Goal: Information Seeking & Learning: Learn about a topic

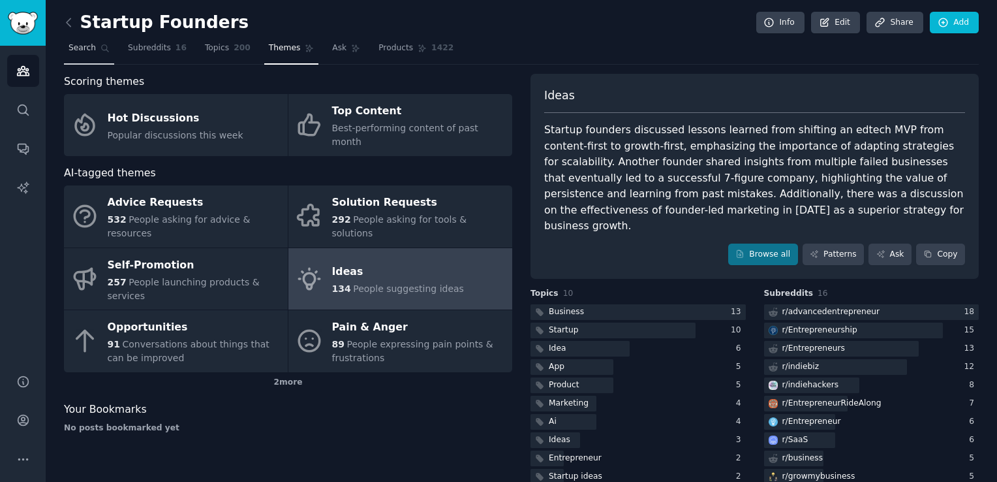
click at [85, 40] on link "Search" at bounding box center [89, 51] width 50 height 27
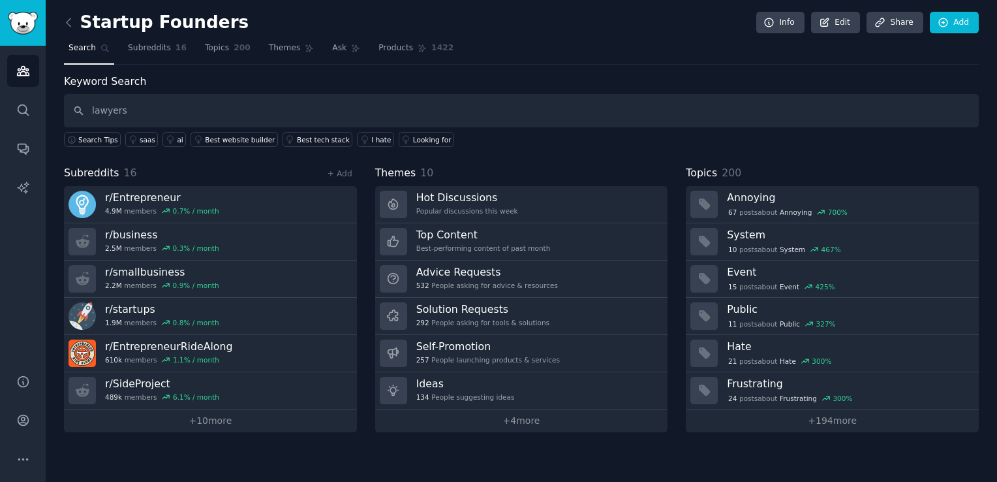
type input "lawyers"
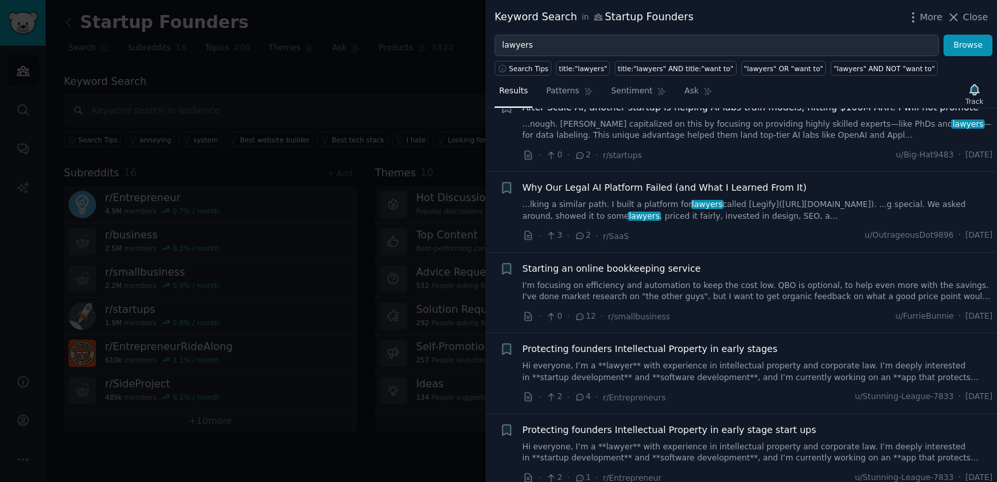
scroll to position [849, 0]
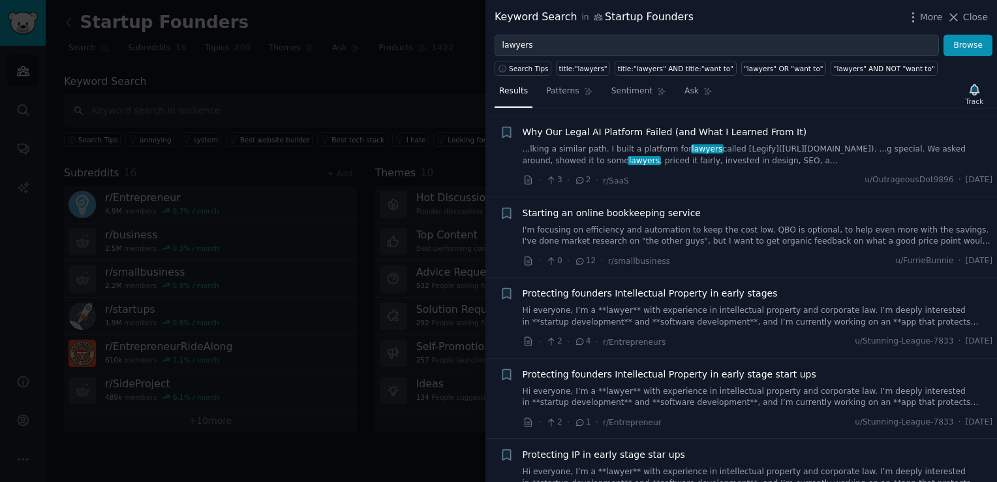
click at [201, 69] on div at bounding box center [498, 241] width 997 height 482
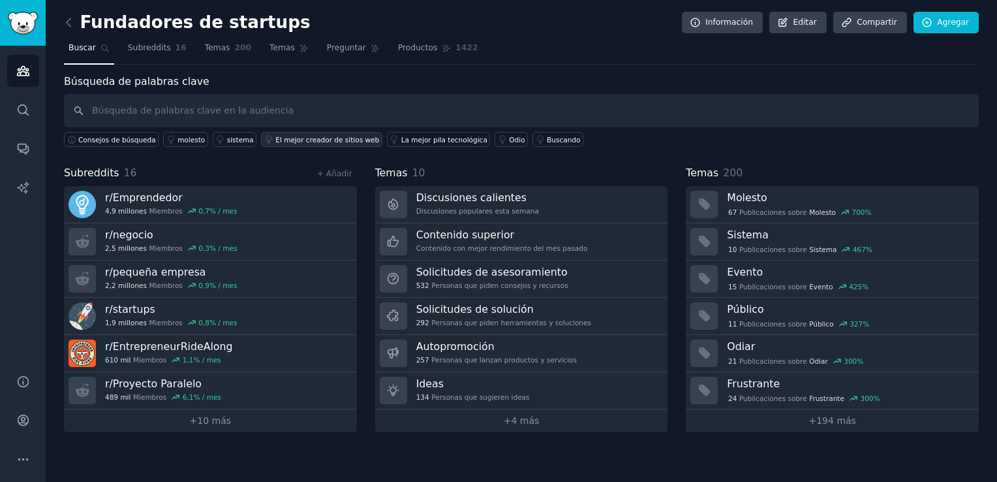
click at [275, 139] on div "El mejor creador de sitios web" at bounding box center [327, 139] width 104 height 9
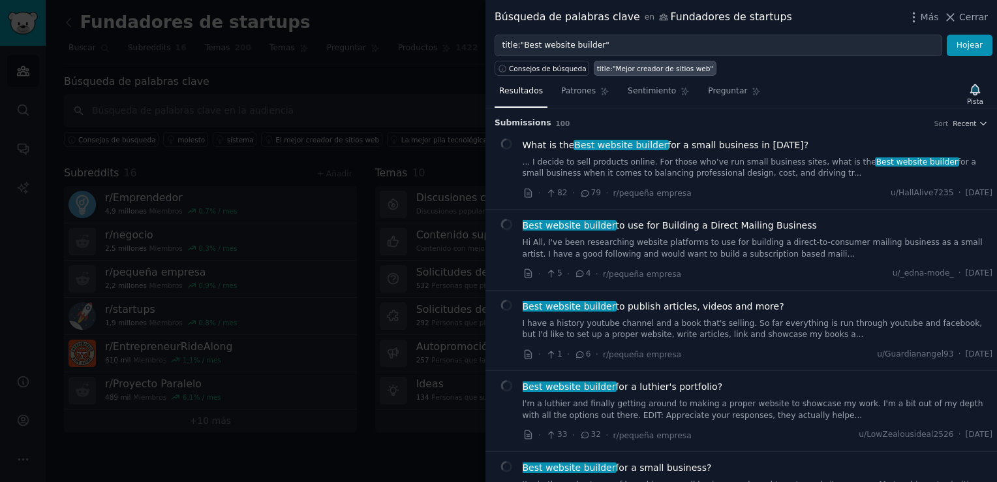
click at [373, 86] on div at bounding box center [498, 241] width 997 height 482
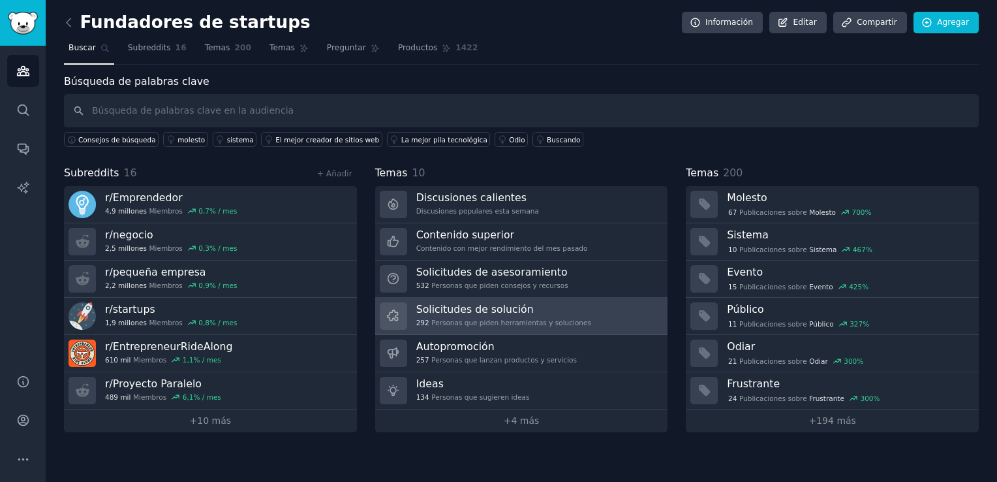
click at [506, 304] on h3 "Solicitudes de solución" at bounding box center [503, 309] width 175 height 14
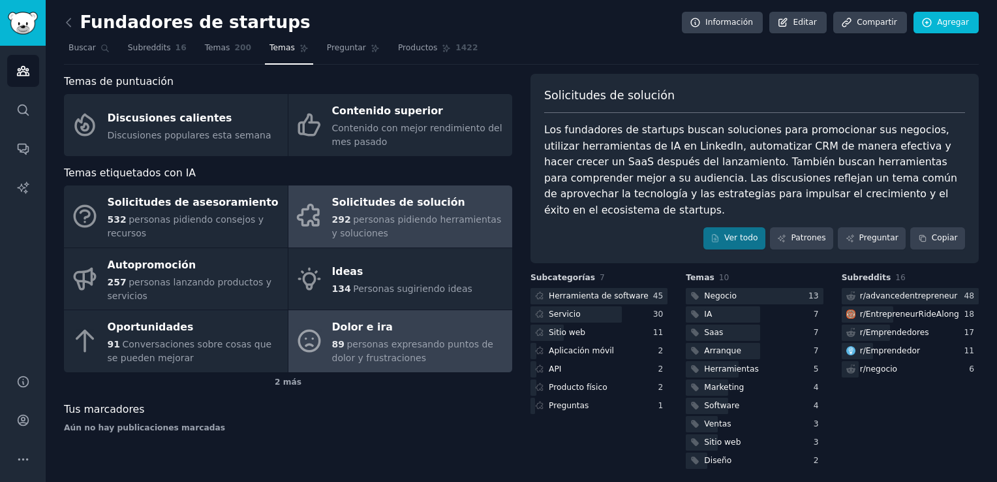
click at [484, 317] on div "Dolor e ira" at bounding box center [419, 327] width 174 height 21
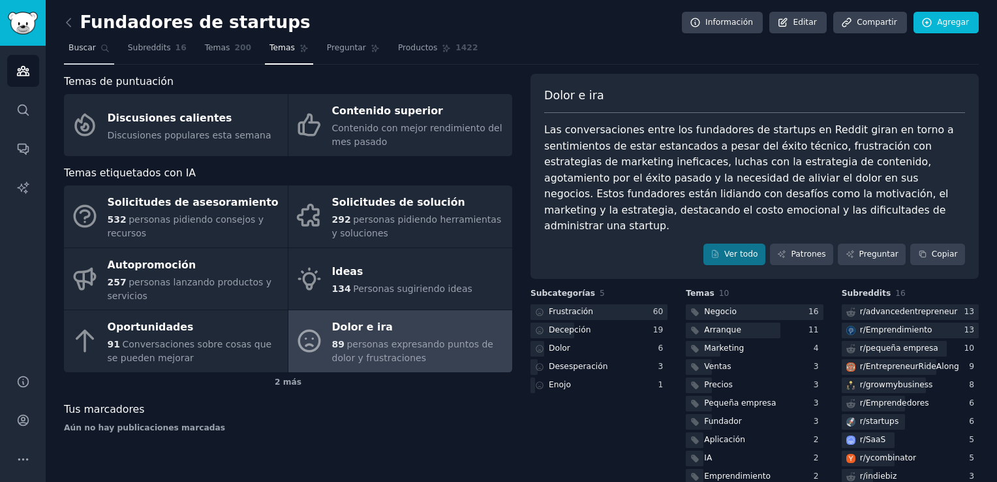
click at [74, 43] on span "Buscar" at bounding box center [82, 48] width 27 height 12
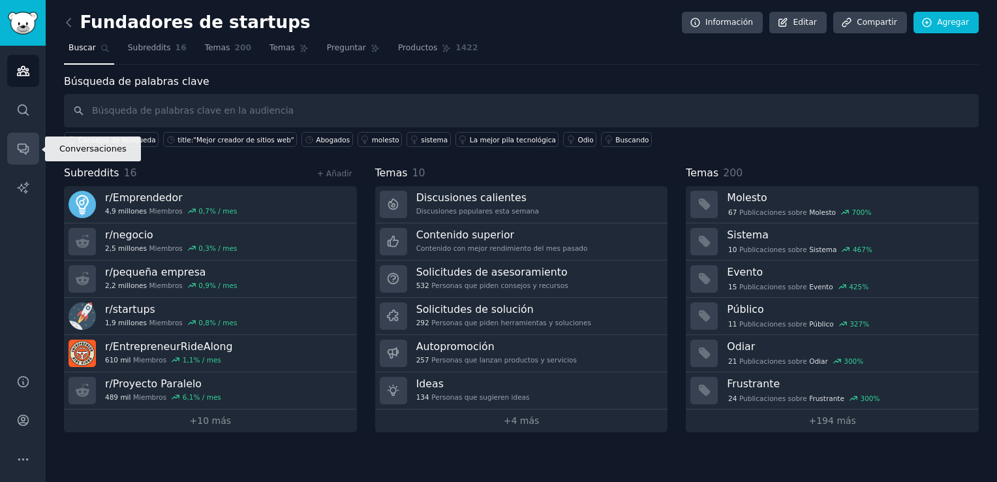
click at [23, 144] on icon "Barra lateral" at bounding box center [23, 149] width 10 height 10
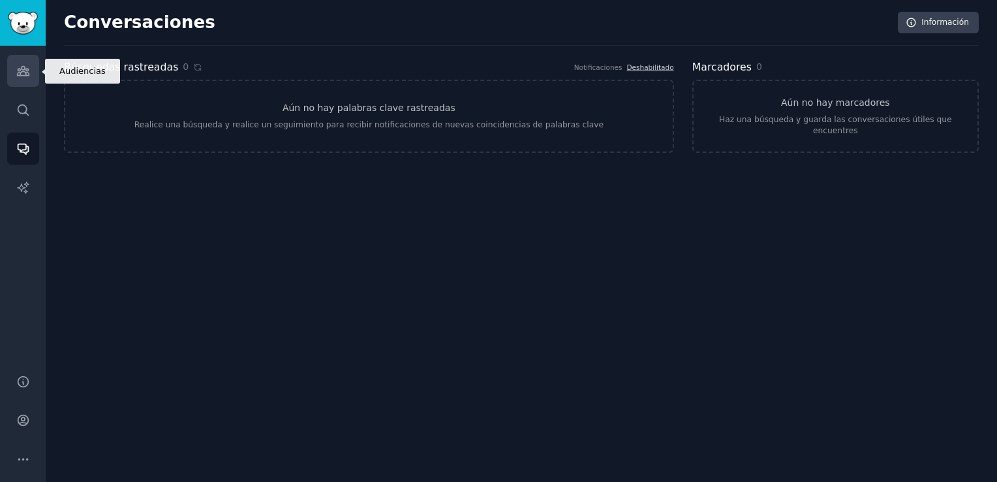
click at [28, 75] on icon "Barra lateral" at bounding box center [23, 71] width 12 height 9
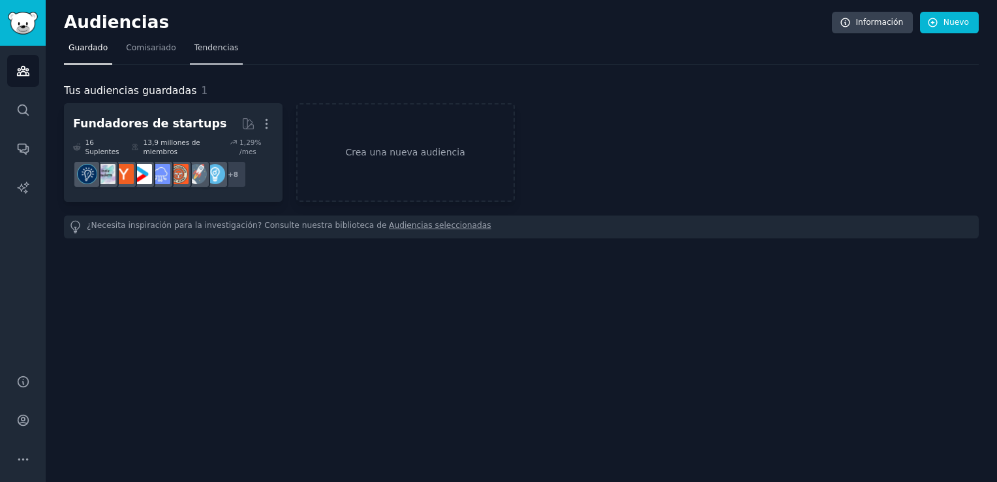
click at [202, 46] on span "Tendencias" at bounding box center [217, 48] width 44 height 12
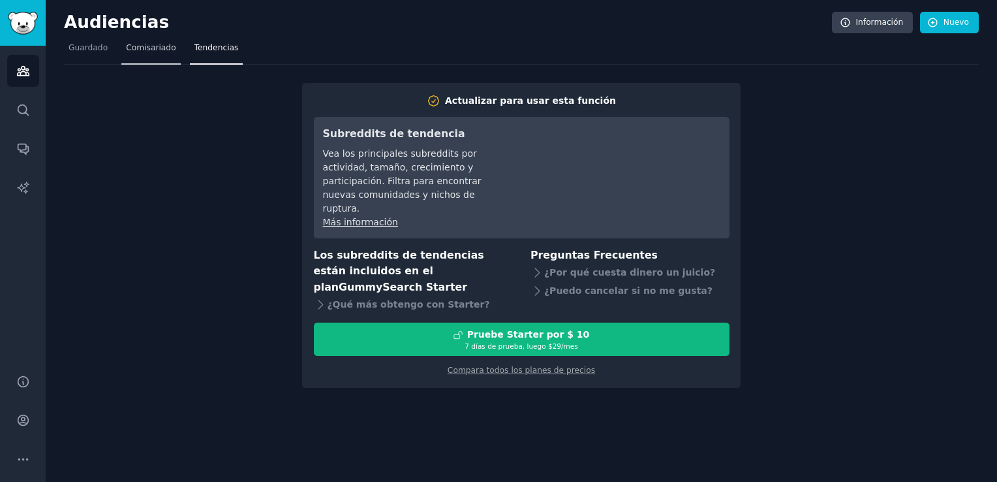
click at [167, 44] on span "Comisariado" at bounding box center [151, 48] width 50 height 12
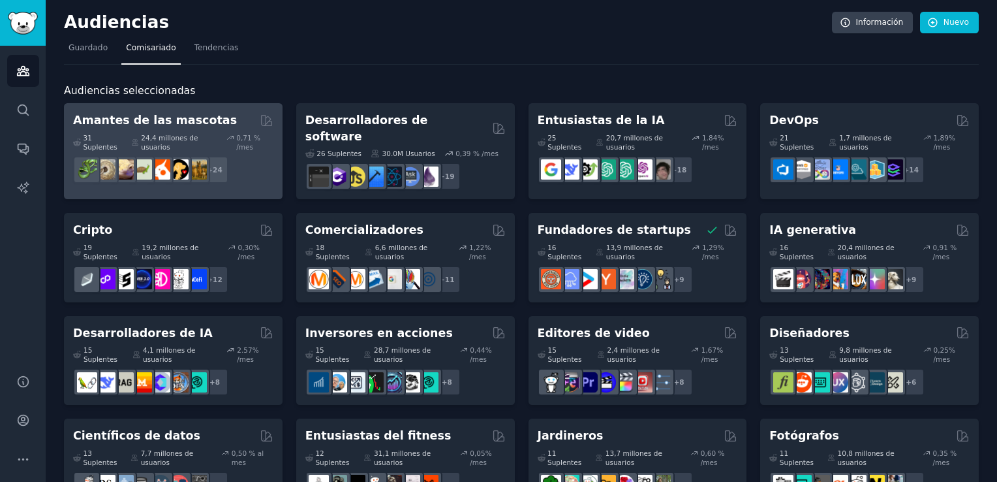
click at [159, 133] on font "24,4 millones de usuarios" at bounding box center [179, 142] width 76 height 18
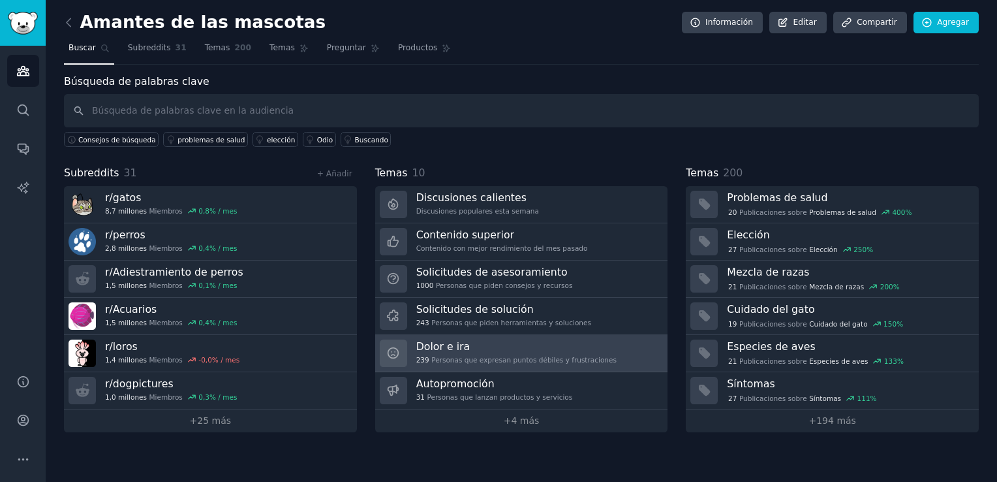
click at [496, 362] on font "Personas que expresan puntos débiles y frustraciones" at bounding box center [524, 359] width 185 height 9
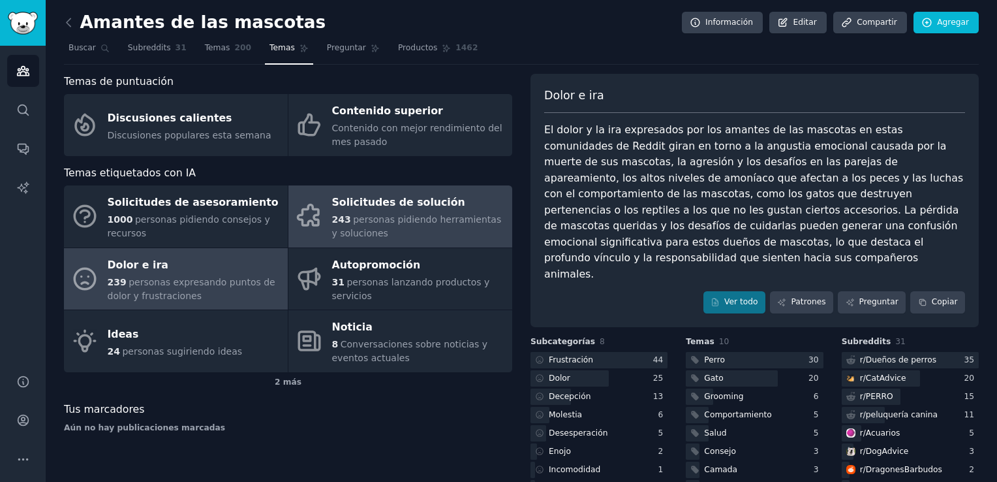
click at [328, 197] on link "Solicitudes de solución 243 personas pidiendo herramientas y soluciones" at bounding box center [401, 216] width 224 height 62
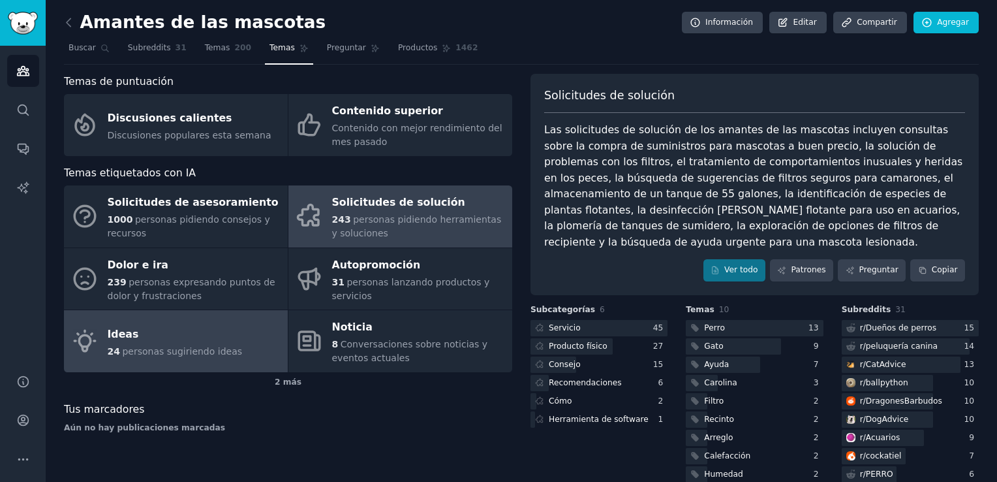
click at [138, 321] on link "Ideas 24 personas sugiriendo ideas" at bounding box center [176, 341] width 224 height 62
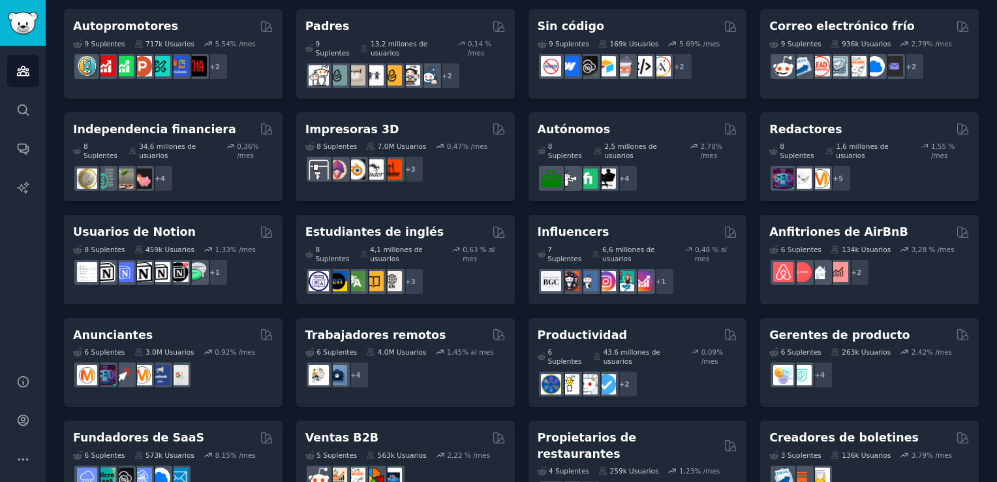
scroll to position [625, 0]
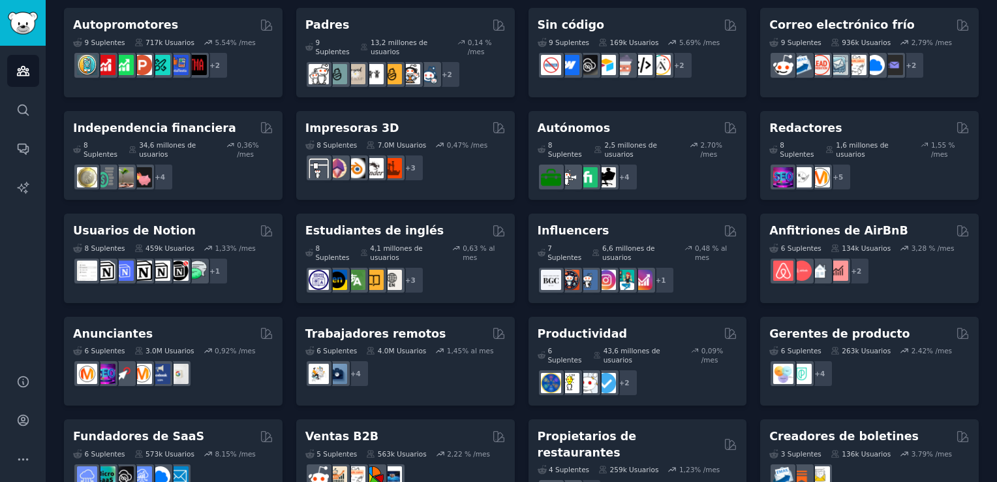
click at [224, 428] on div "Fundadores de SaaS" at bounding box center [173, 436] width 200 height 16
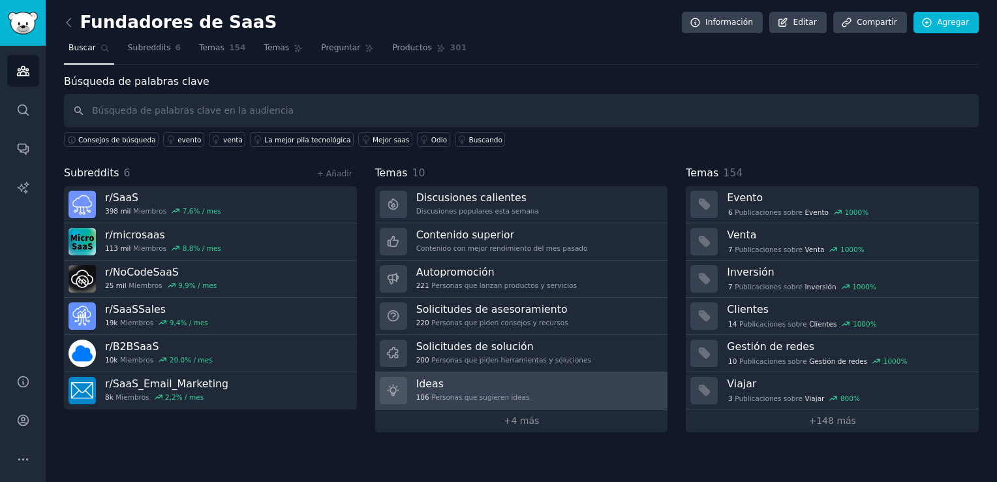
click at [489, 387] on h3 "Ideas" at bounding box center [473, 384] width 114 height 14
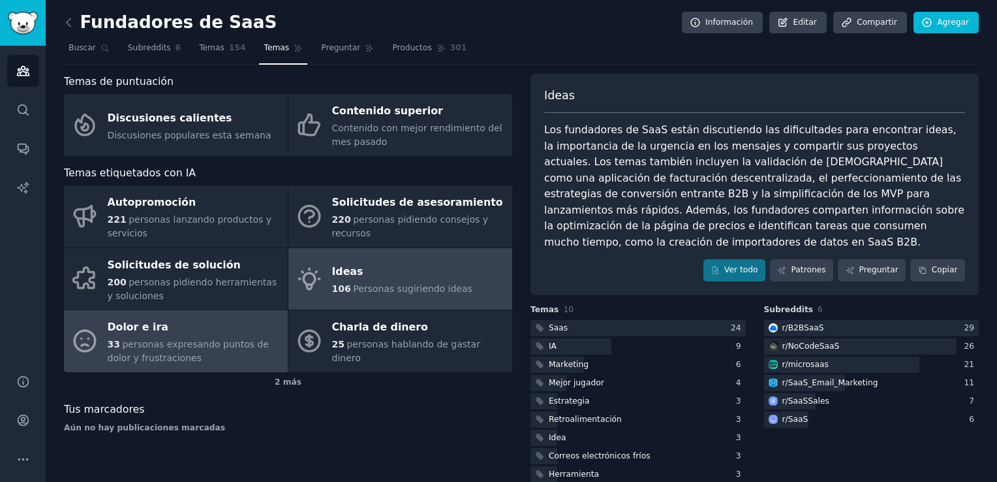
click at [180, 327] on div "Dolor e ira" at bounding box center [195, 327] width 174 height 21
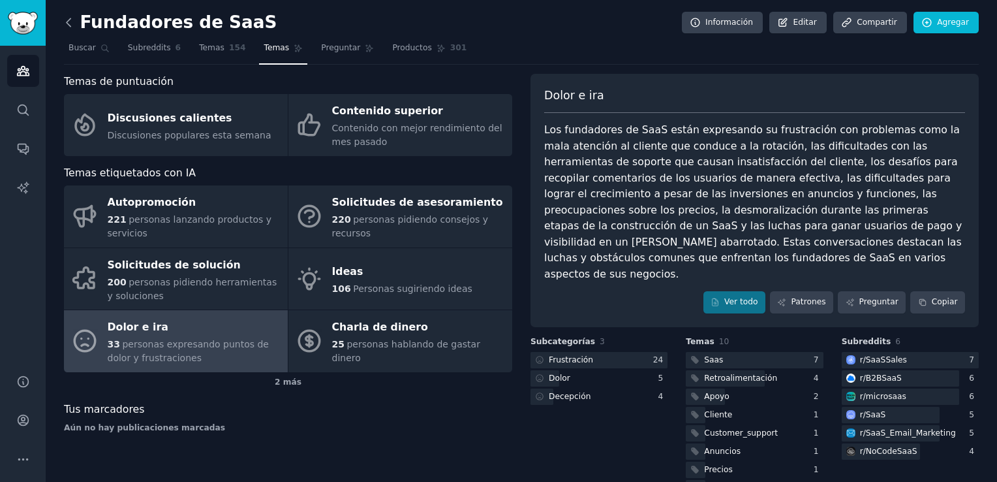
click at [65, 22] on icon at bounding box center [69, 23] width 14 height 14
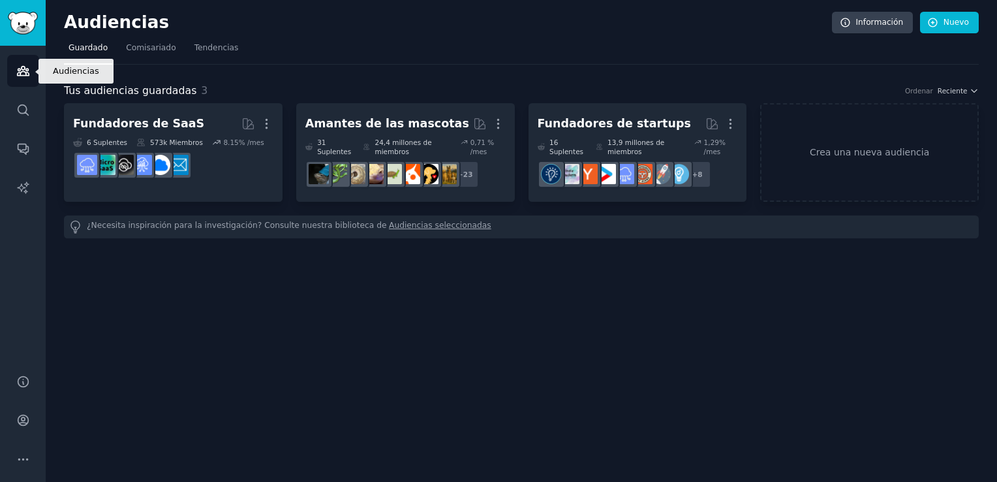
click at [24, 61] on link "Audiencias" at bounding box center [23, 71] width 32 height 32
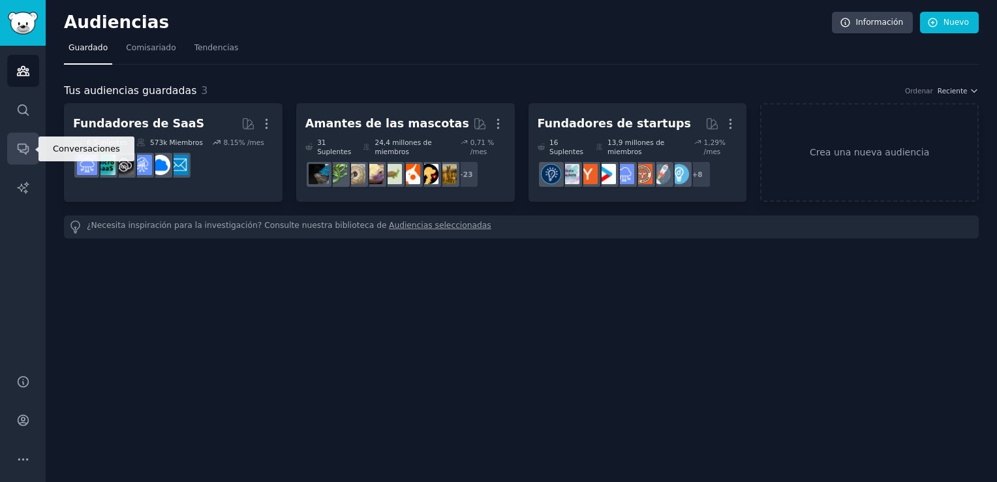
click at [24, 144] on icon "Barra lateral" at bounding box center [23, 149] width 10 height 10
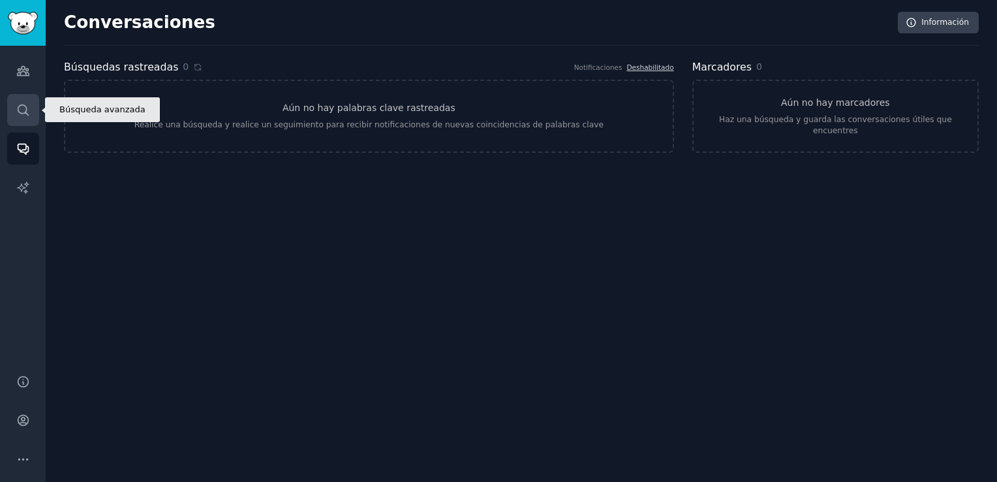
click at [31, 103] on link "Buscar" at bounding box center [23, 110] width 32 height 32
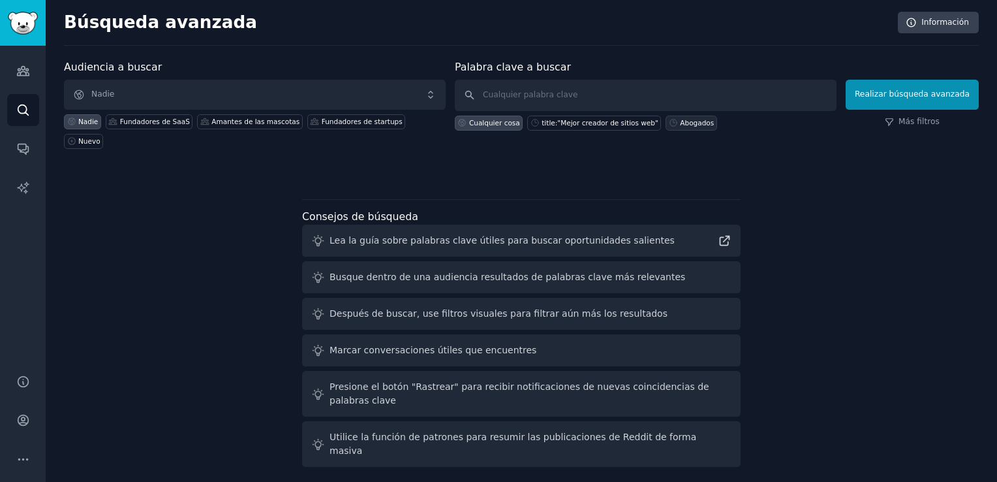
click at [684, 121] on div "Abogados" at bounding box center [697, 122] width 34 height 9
type input "lawyers"
click at [883, 96] on button "Realizar búsqueda avanzada" at bounding box center [912, 95] width 133 height 30
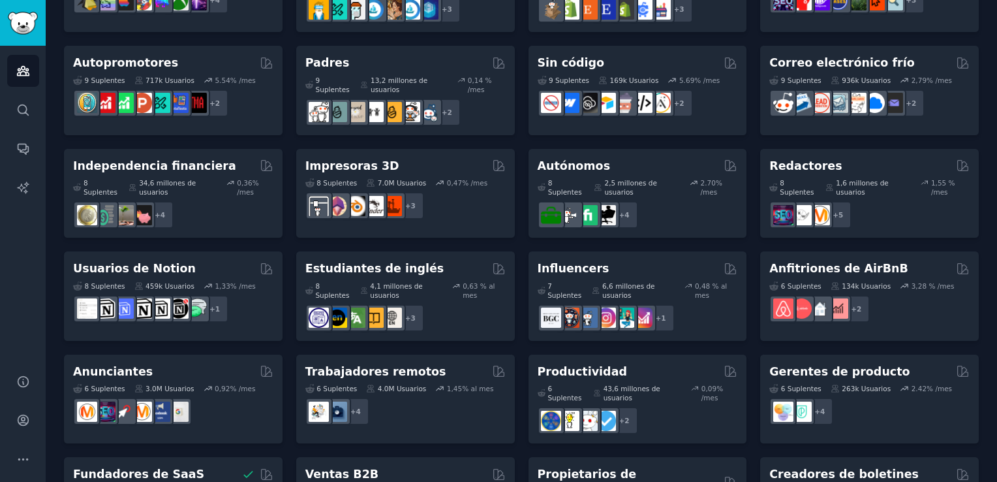
scroll to position [625, 0]
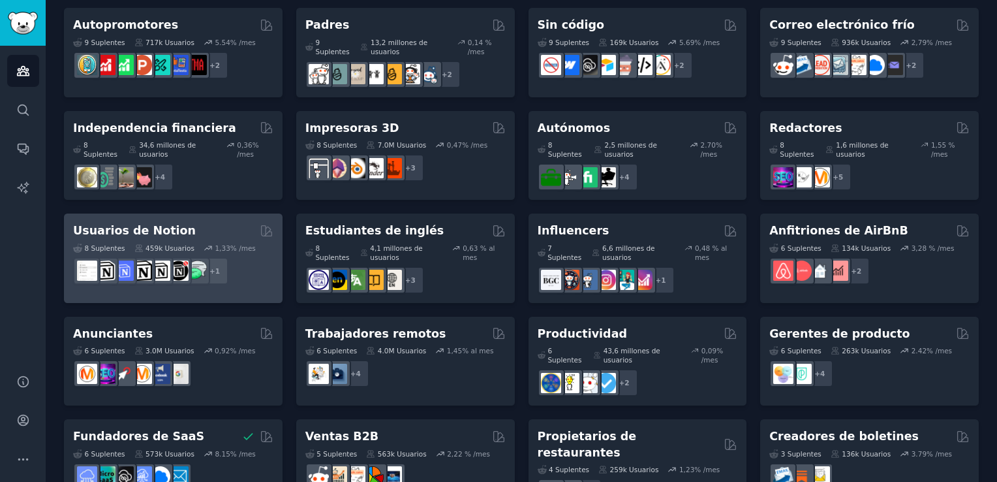
click at [210, 223] on div "Usuarios de Notion" at bounding box center [173, 231] width 200 height 16
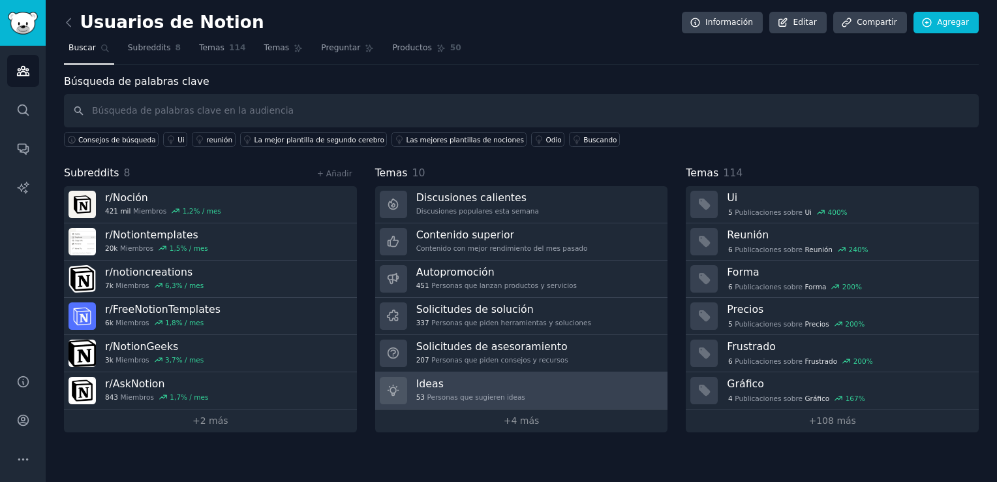
click at [435, 380] on h3 "Ideas" at bounding box center [470, 384] width 109 height 14
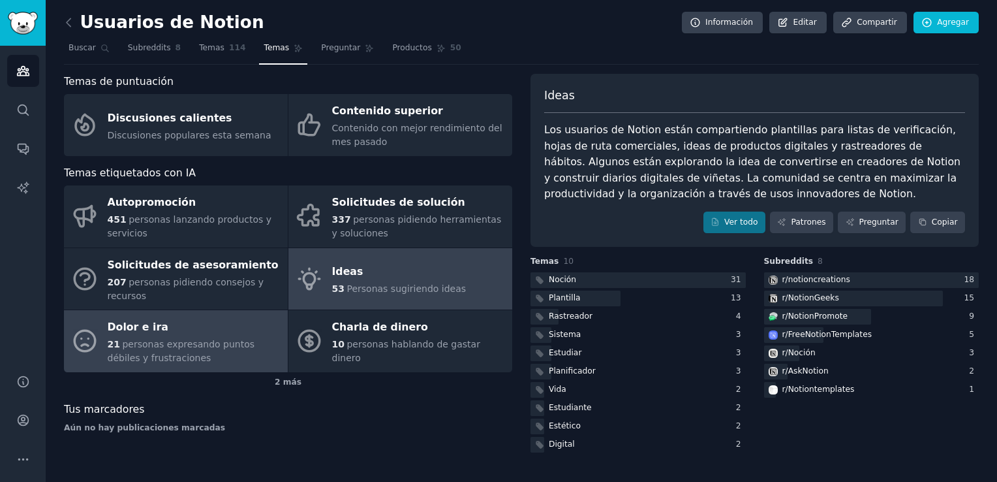
click at [133, 317] on div "Dolor e ira" at bounding box center [195, 327] width 174 height 21
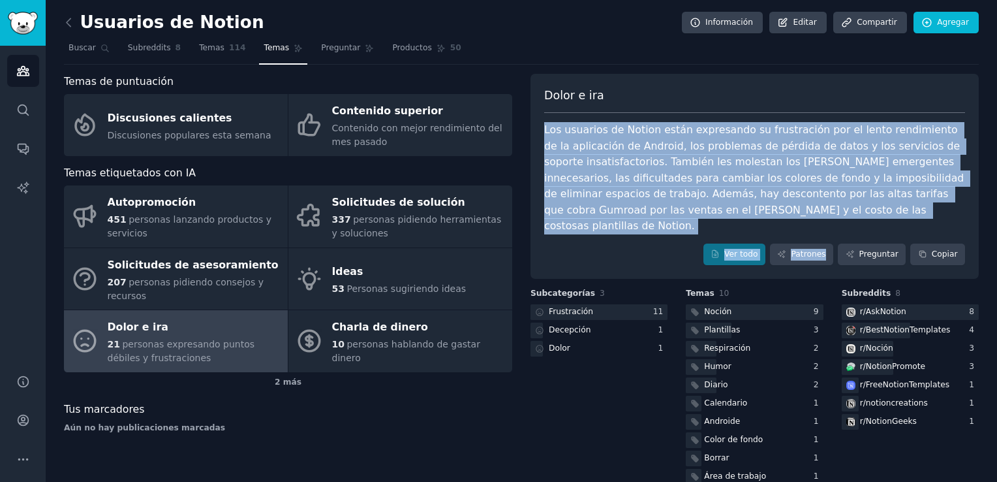
drag, startPoint x: 542, startPoint y: 131, endPoint x: 838, endPoint y: 219, distance: 308.4
click at [838, 219] on div "Dolor e ira Los usuarios de Notion están expresando su frustración por el lento…" at bounding box center [755, 177] width 448 height 206
copy div "Los usuarios de Notion están expresando su frustración por el lento rendimiento…"
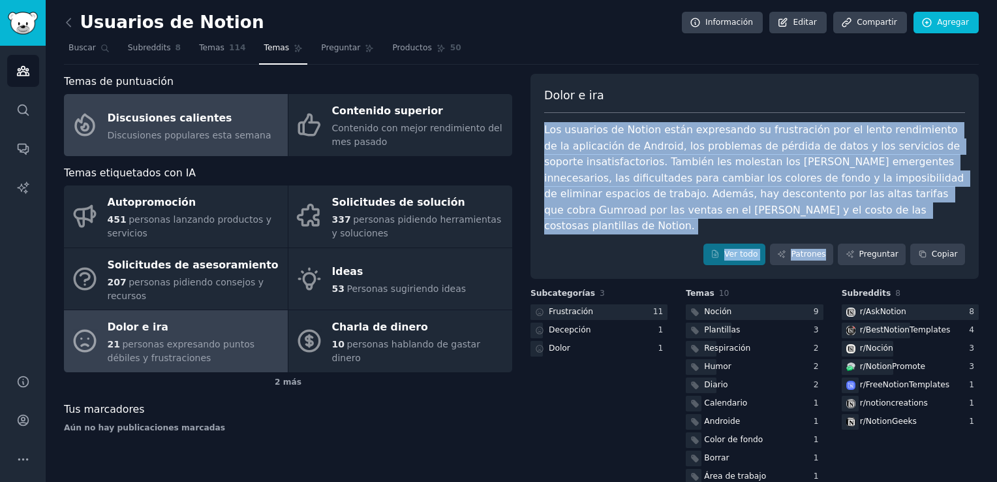
click at [137, 120] on div "Discusiones calientes" at bounding box center [190, 118] width 164 height 21
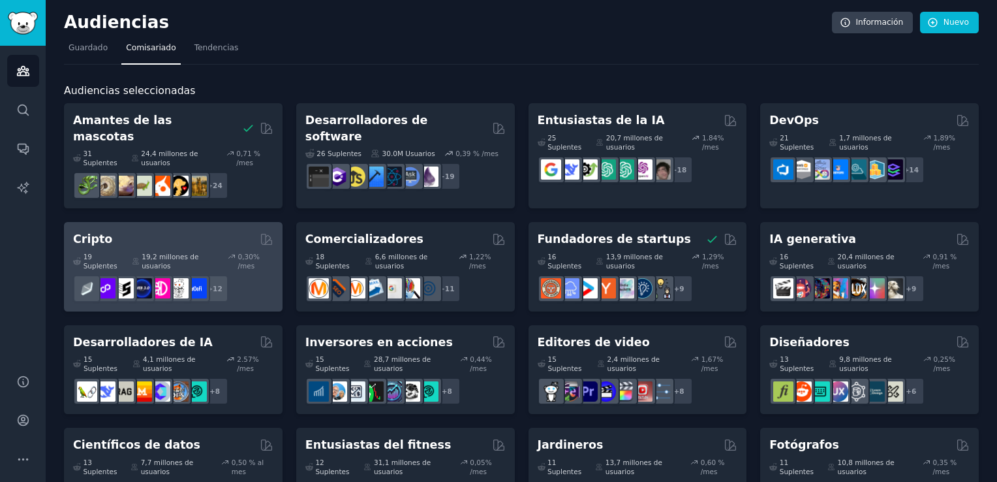
click at [204, 231] on div "Cripto" at bounding box center [173, 239] width 200 height 16
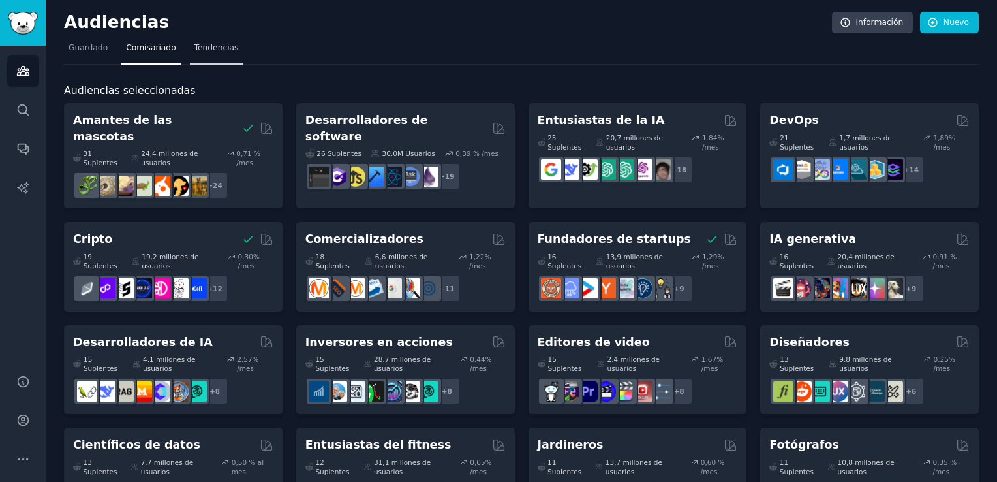
click at [206, 51] on span "Tendencias" at bounding box center [217, 48] width 44 height 12
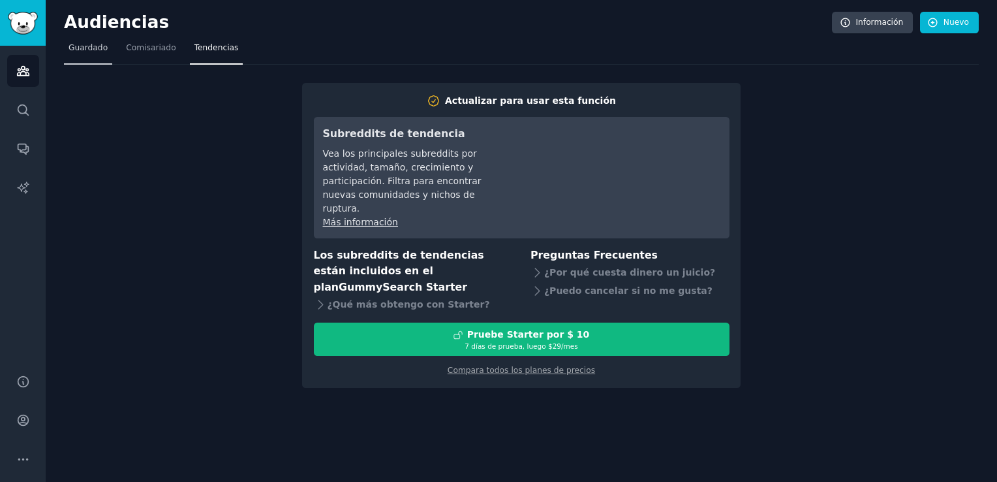
click at [98, 55] on link "Guardado" at bounding box center [88, 51] width 48 height 27
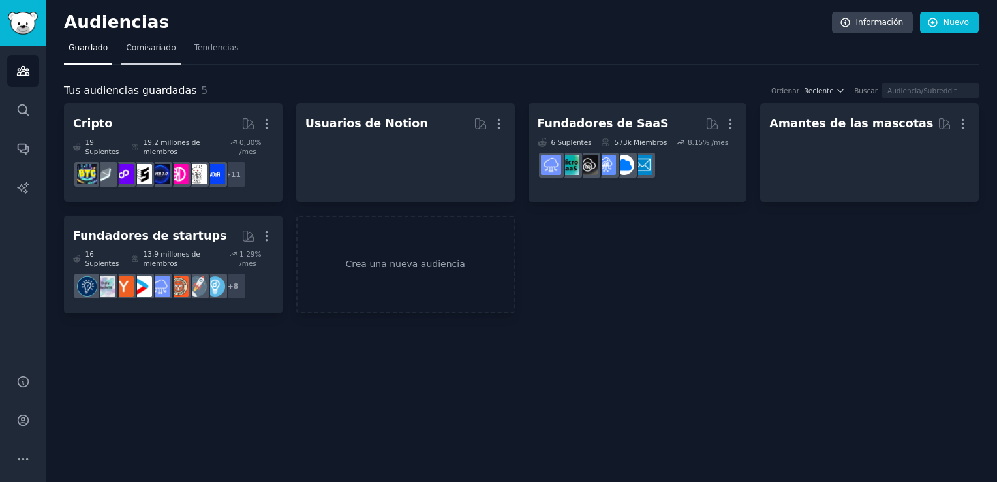
click at [146, 43] on span "Comisariado" at bounding box center [151, 48] width 50 height 12
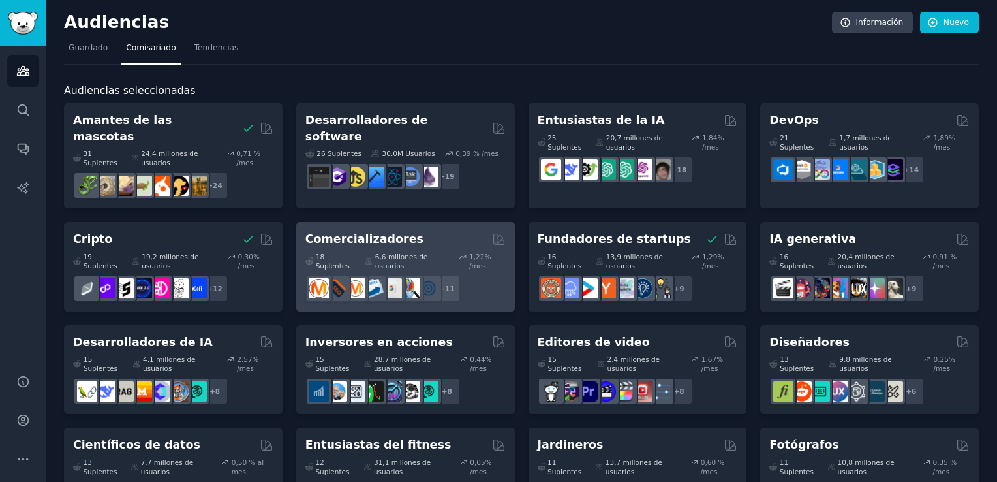
click at [337, 222] on div "Comercializadores 18 Suplentes 6,6 millones de usuarios 1,22% /mes + 11" at bounding box center [405, 266] width 219 height 89
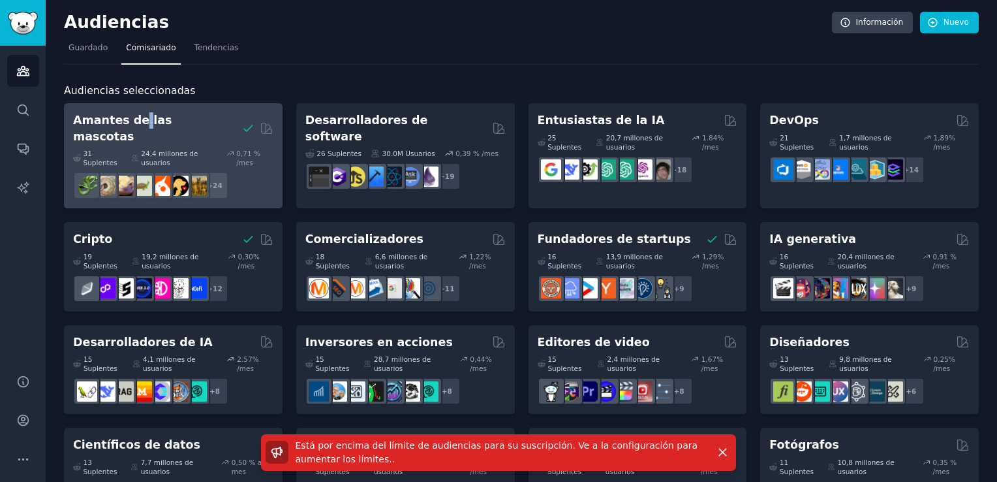
click at [136, 119] on h2 "Amantes de las mascotas" at bounding box center [155, 128] width 164 height 32
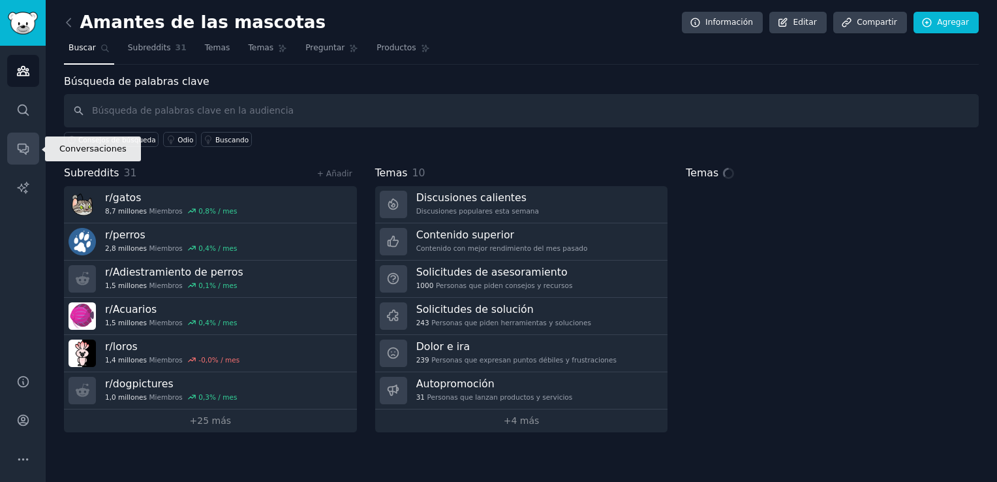
click at [14, 148] on link "Conversaciones" at bounding box center [23, 149] width 32 height 32
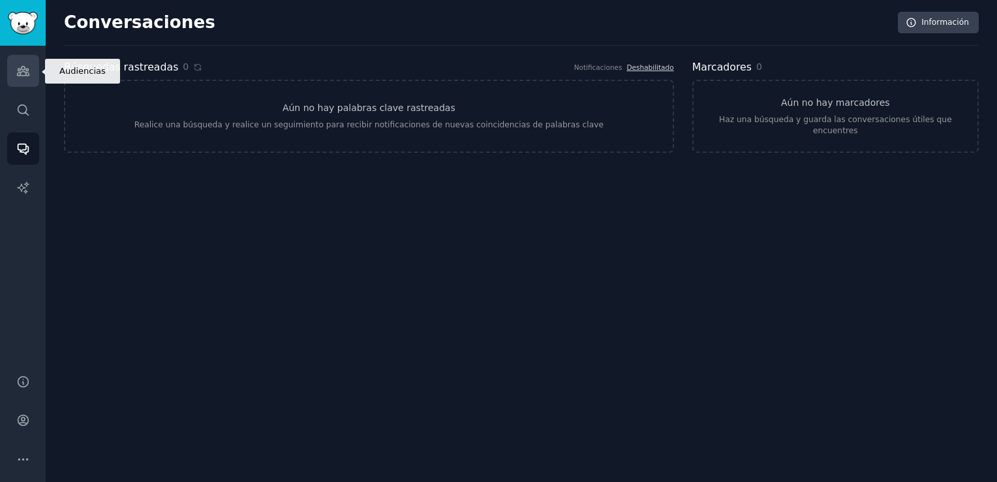
click at [24, 79] on link "Audiencias" at bounding box center [23, 71] width 32 height 32
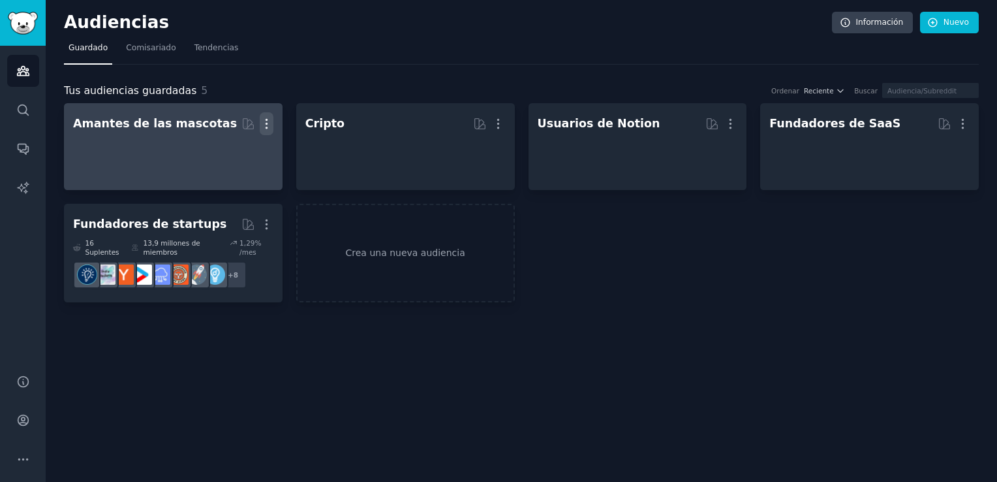
click at [268, 125] on icon "button" at bounding box center [267, 124] width 14 height 14
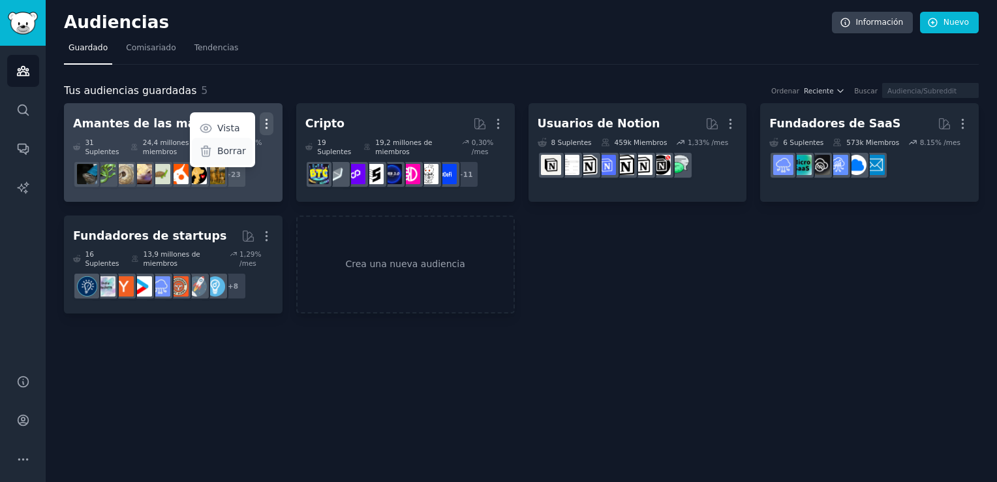
click at [232, 153] on p "Borrar" at bounding box center [231, 151] width 29 height 14
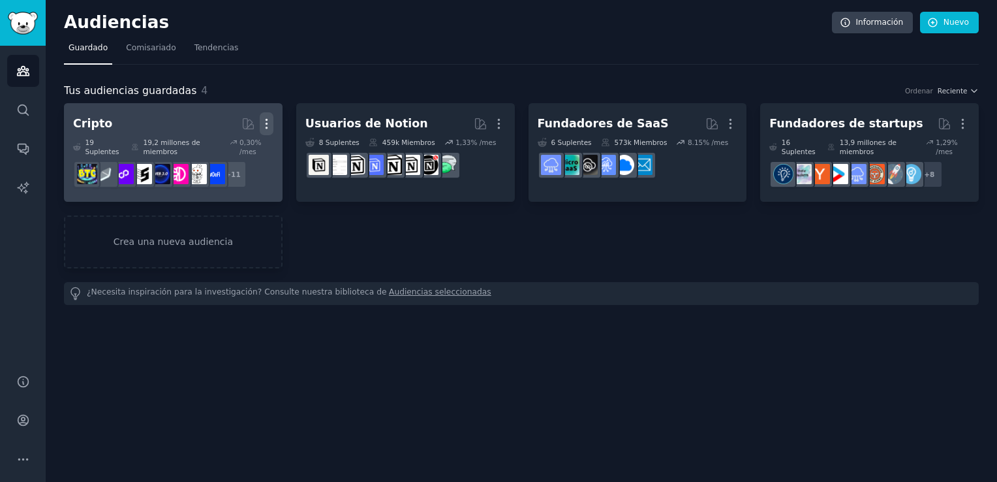
click at [264, 127] on icon "button" at bounding box center [267, 124] width 14 height 14
click at [246, 153] on div "Borrar" at bounding box center [222, 151] width 61 height 27
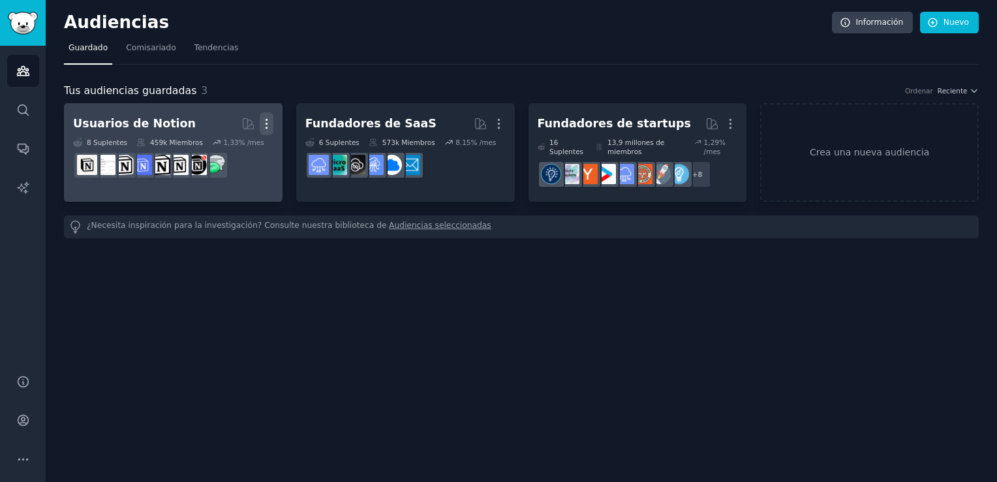
click at [268, 121] on icon "button" at bounding box center [267, 124] width 14 height 14
click at [232, 155] on p "Borrar" at bounding box center [231, 151] width 29 height 14
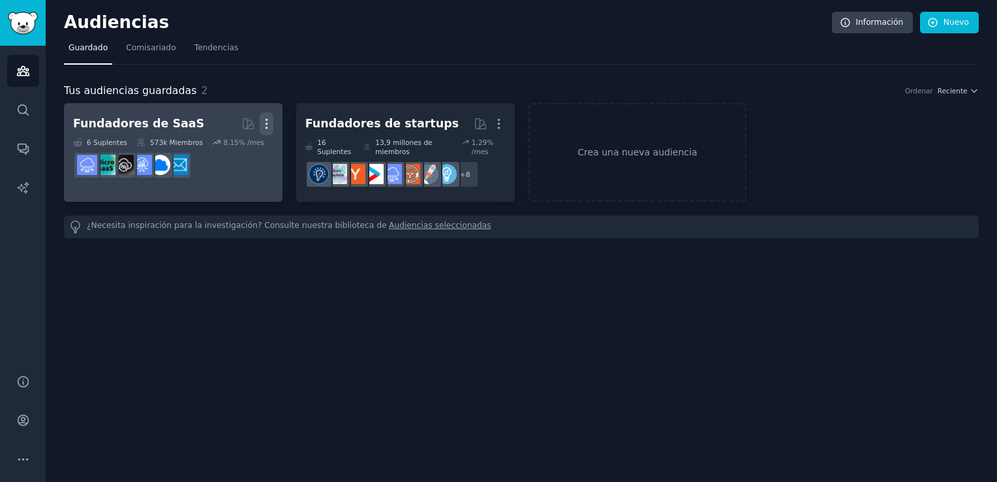
click at [269, 127] on icon "button" at bounding box center [267, 124] width 14 height 14
click at [229, 151] on p "Borrar" at bounding box center [231, 151] width 29 height 14
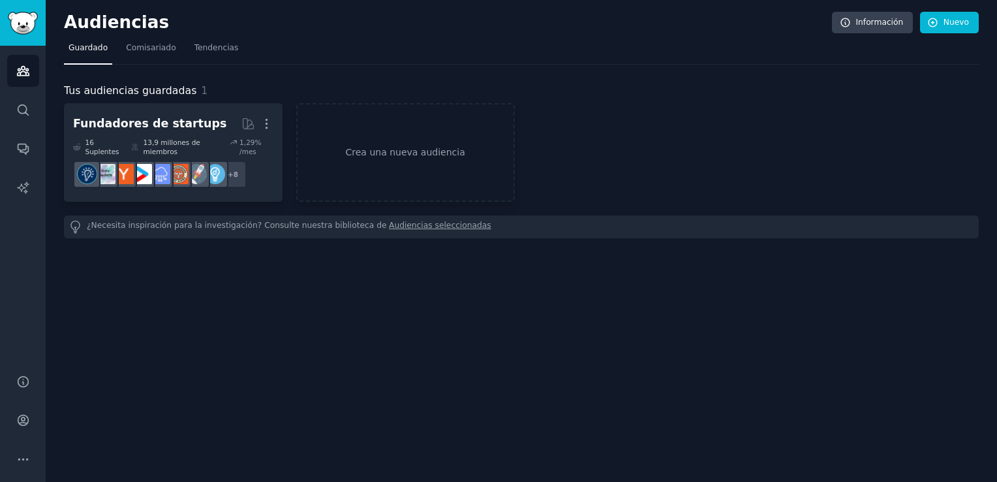
click at [266, 123] on icon "button" at bounding box center [266, 123] width 1 height 9
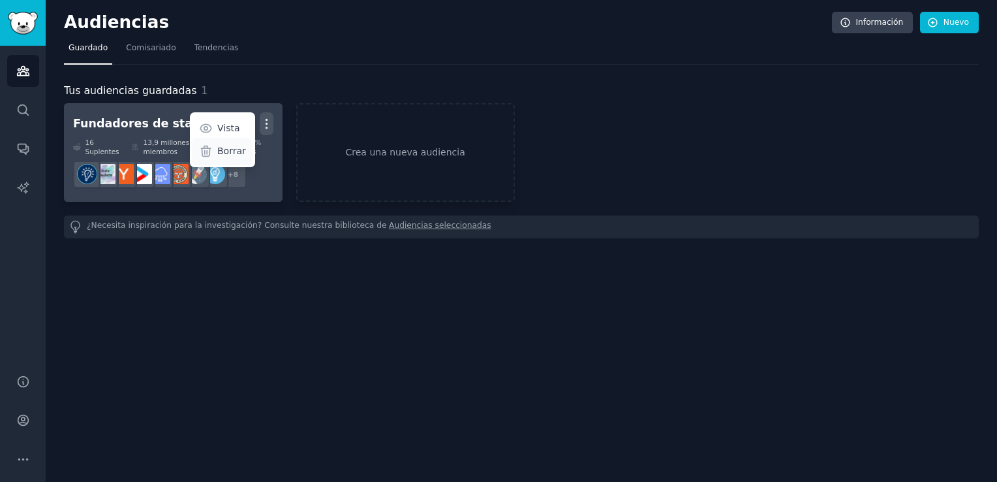
click at [228, 151] on p "Borrar" at bounding box center [231, 151] width 29 height 14
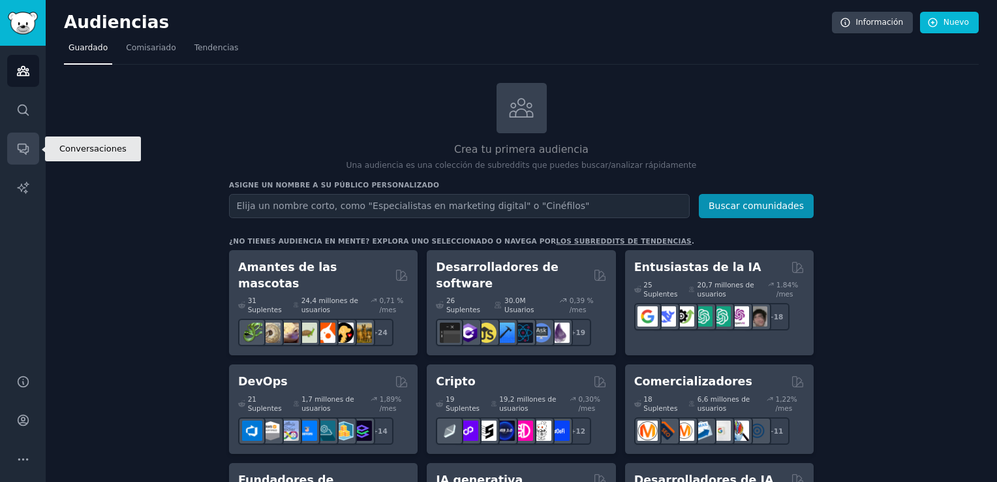
click at [18, 146] on icon "Barra lateral" at bounding box center [23, 149] width 10 height 10
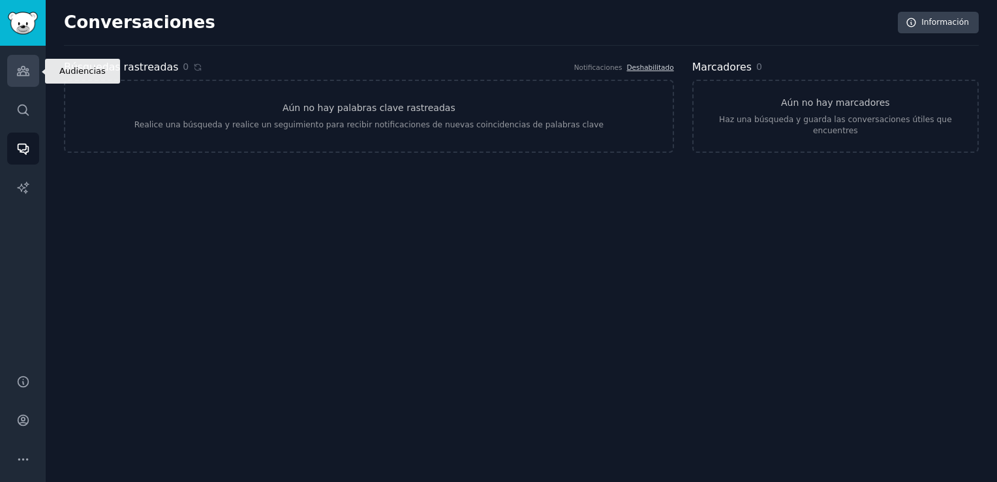
click at [17, 69] on icon "Barra lateral" at bounding box center [23, 71] width 14 height 14
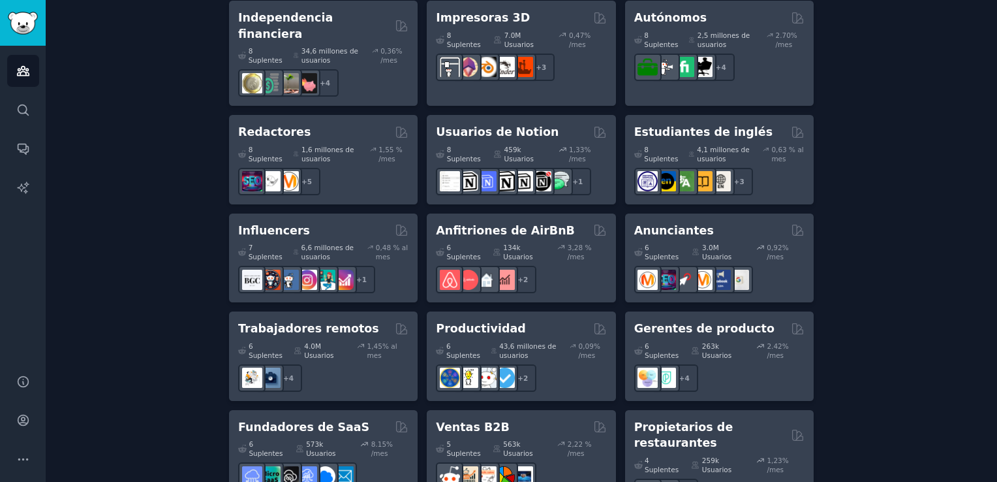
scroll to position [1133, 0]
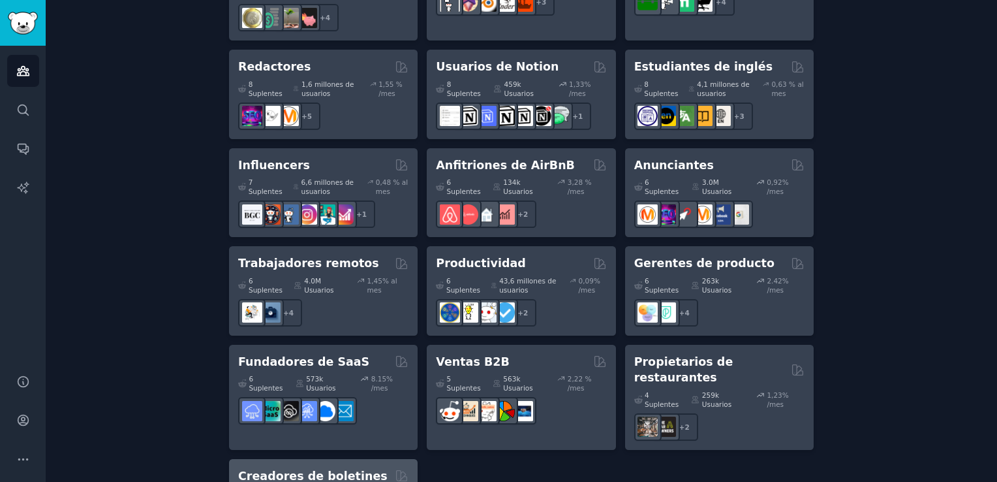
click at [313, 468] on h2 "Creadores de boletines" at bounding box center [312, 476] width 149 height 16
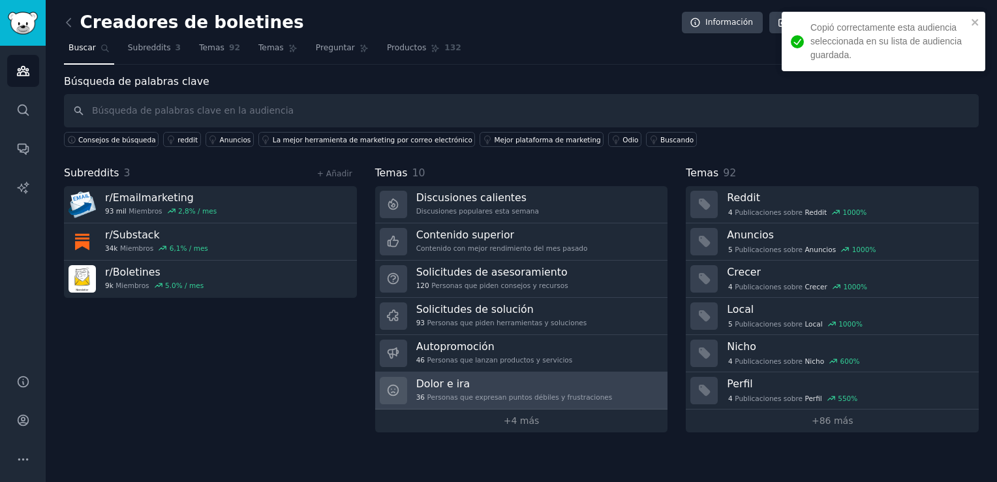
click at [454, 378] on h3 "Dolor e ira" at bounding box center [514, 384] width 196 height 14
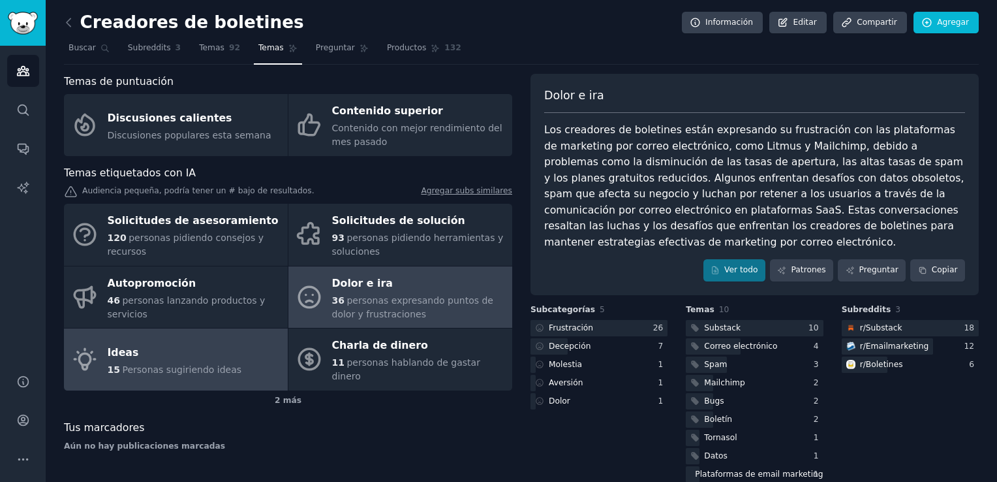
click at [236, 356] on link "Ideas 15 Personas sugiriendo ideas" at bounding box center [176, 359] width 224 height 62
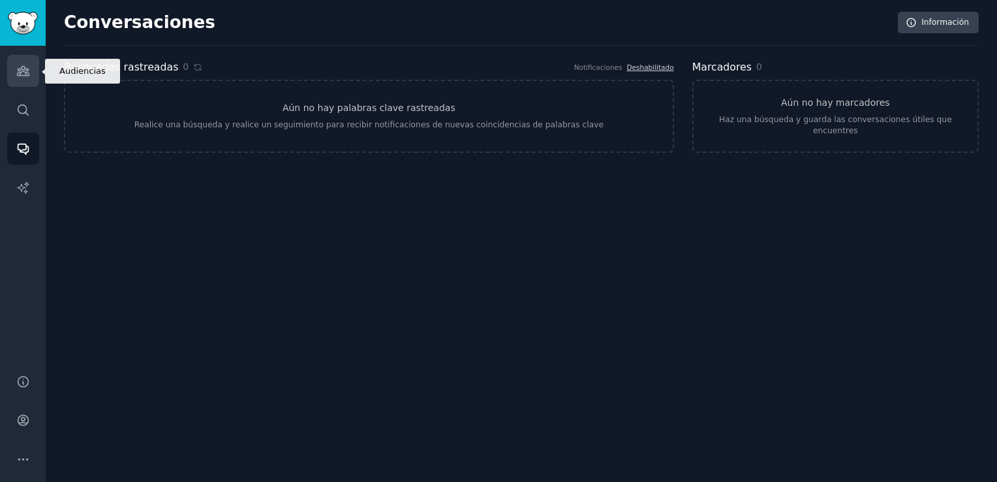
click at [26, 85] on link "Audiencias" at bounding box center [23, 71] width 32 height 32
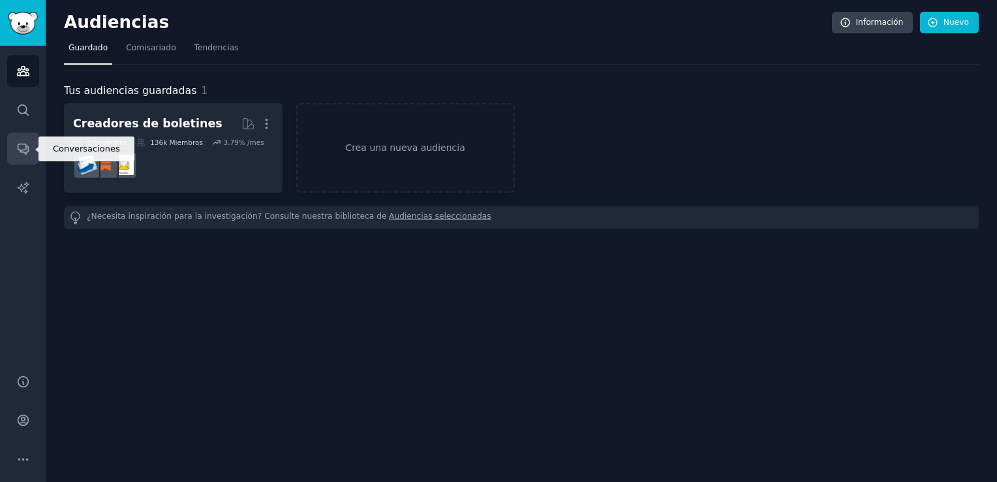
click at [25, 153] on icon "Barra lateral" at bounding box center [23, 149] width 10 height 10
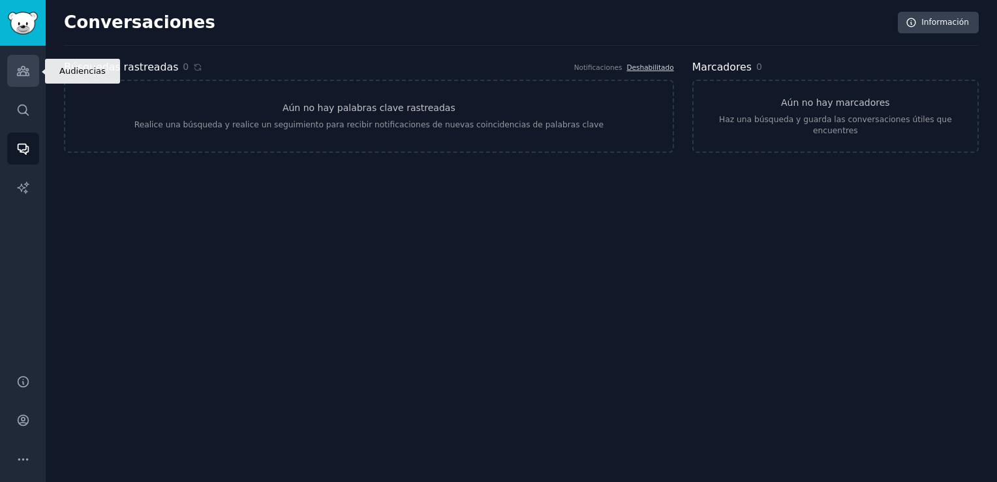
click at [18, 80] on link "Audiencias" at bounding box center [23, 71] width 32 height 32
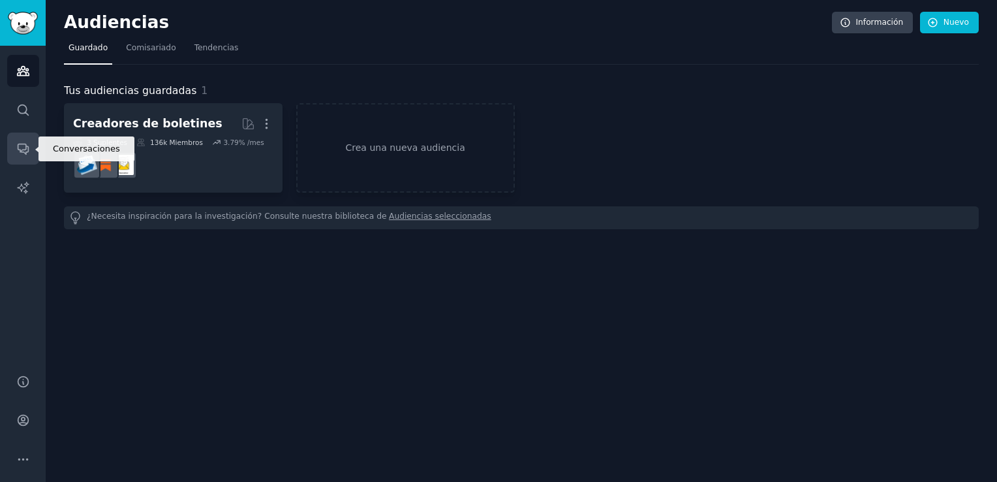
click at [24, 143] on icon "Barra lateral" at bounding box center [23, 149] width 14 height 14
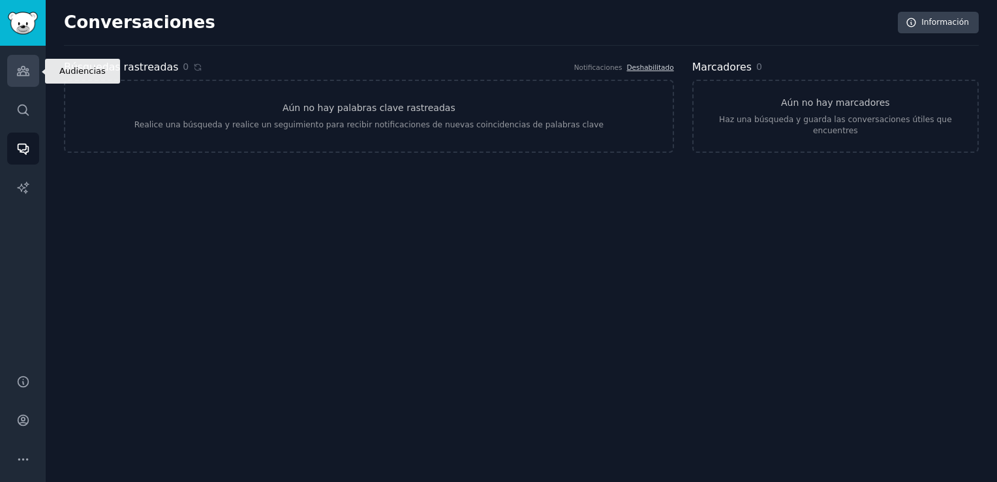
click at [19, 72] on icon "Barra lateral" at bounding box center [23, 71] width 12 height 9
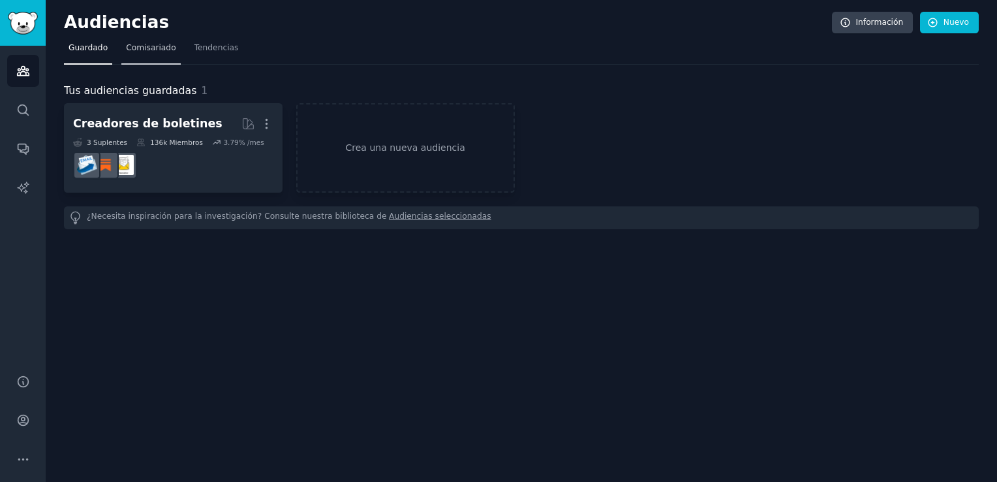
click at [151, 49] on span "Comisariado" at bounding box center [151, 48] width 50 height 12
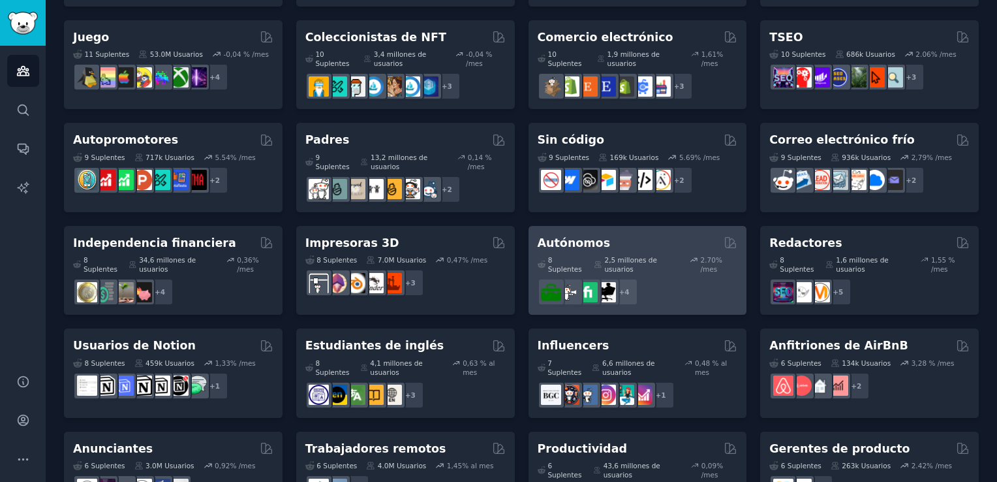
scroll to position [625, 0]
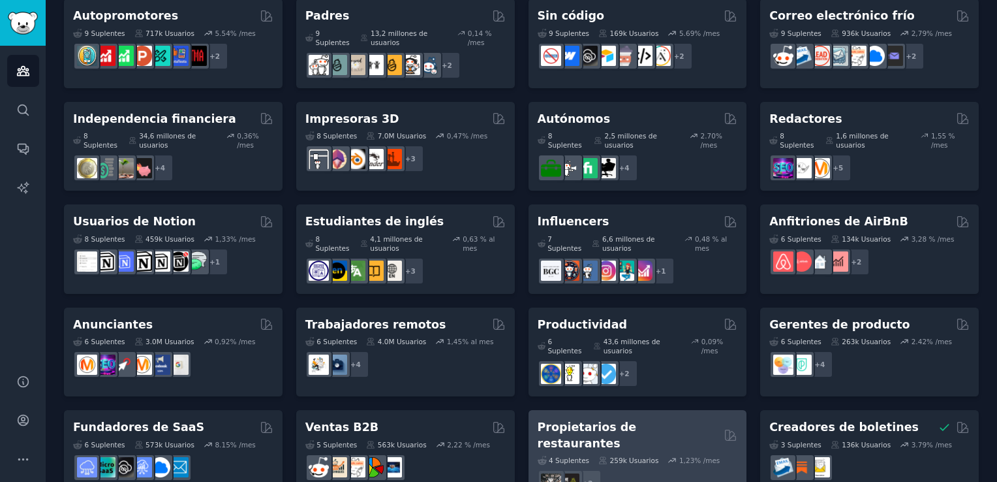
click at [634, 419] on h2 "Propietarios de restaurantes" at bounding box center [629, 435] width 182 height 32
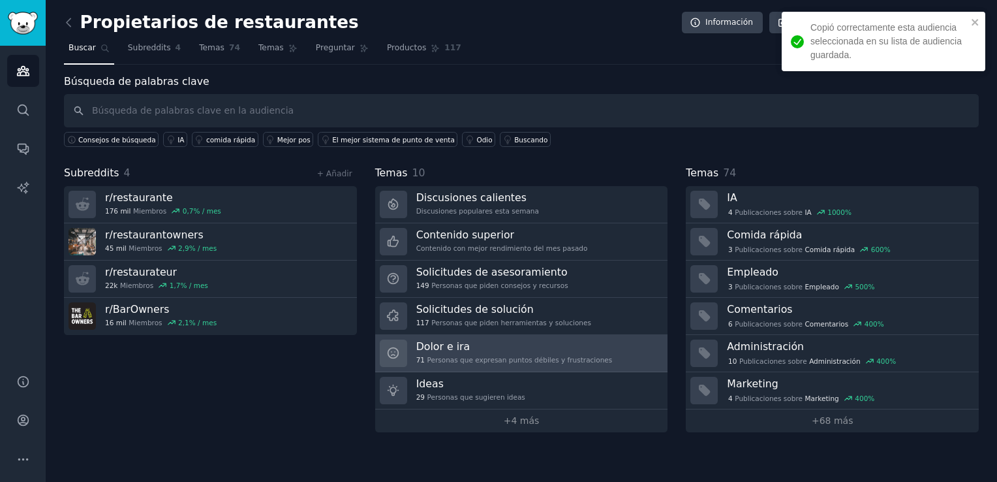
click at [463, 335] on link "Dolor e ira 71 Personas que expresan puntos débiles y frustraciones" at bounding box center [521, 353] width 293 height 37
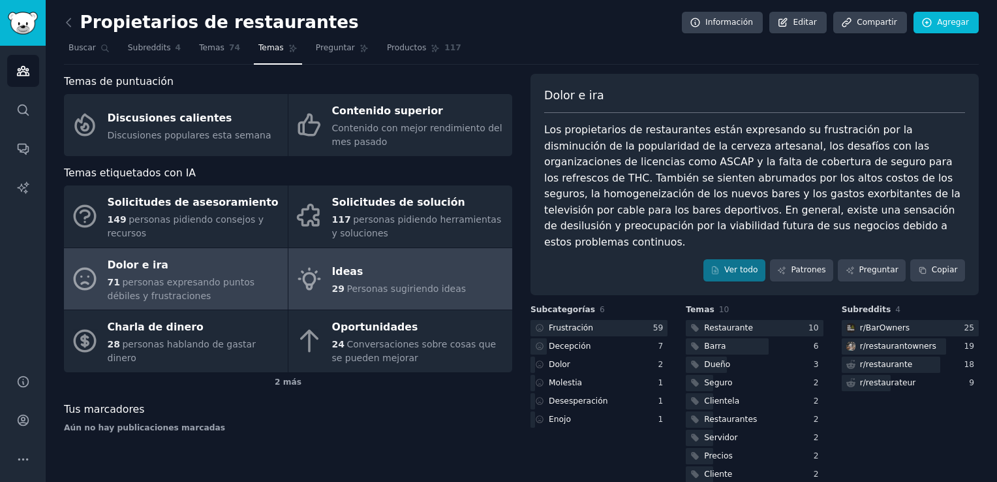
click at [416, 257] on link "Ideas 29 Personas sugiriendo ideas" at bounding box center [401, 279] width 224 height 62
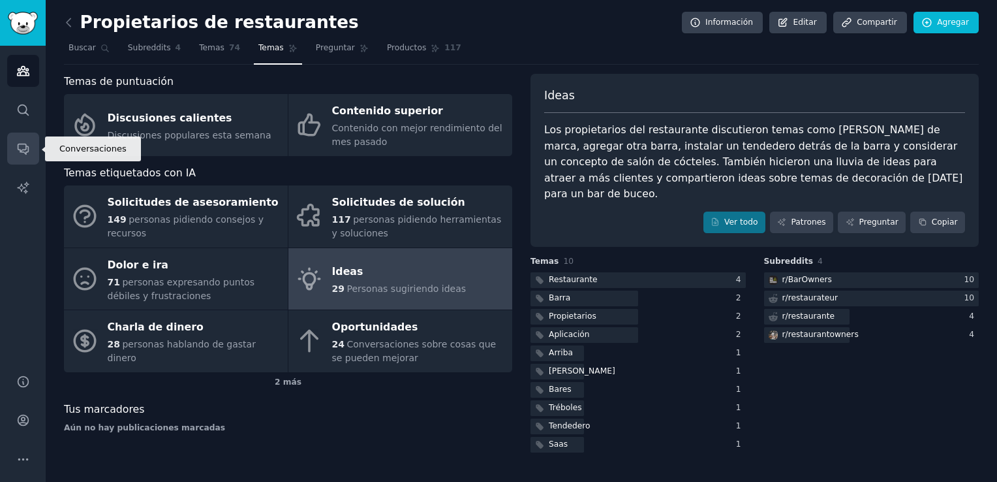
click at [22, 163] on link "Conversaciones" at bounding box center [23, 149] width 32 height 32
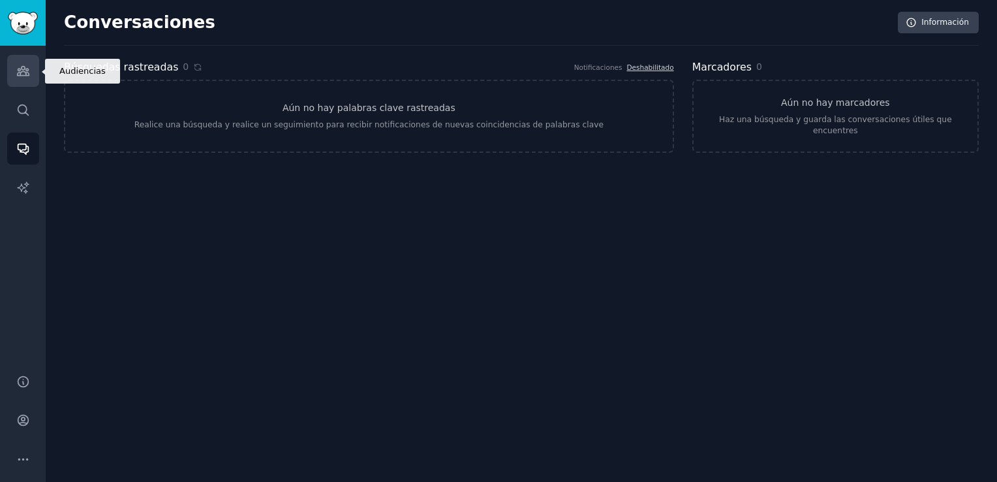
click at [31, 86] on link "Audiencias" at bounding box center [23, 71] width 32 height 32
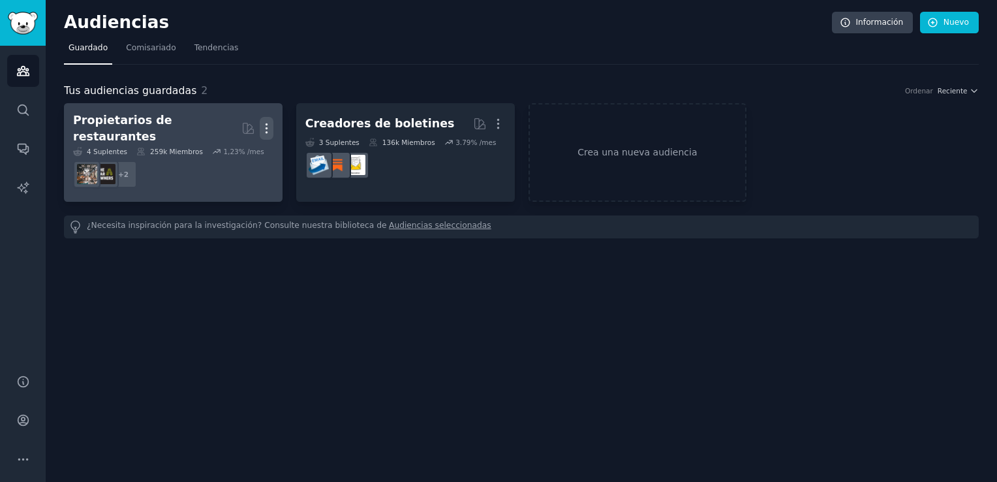
click at [268, 124] on icon "button" at bounding box center [267, 128] width 14 height 14
click at [240, 149] on p "Borrar" at bounding box center [231, 156] width 29 height 14
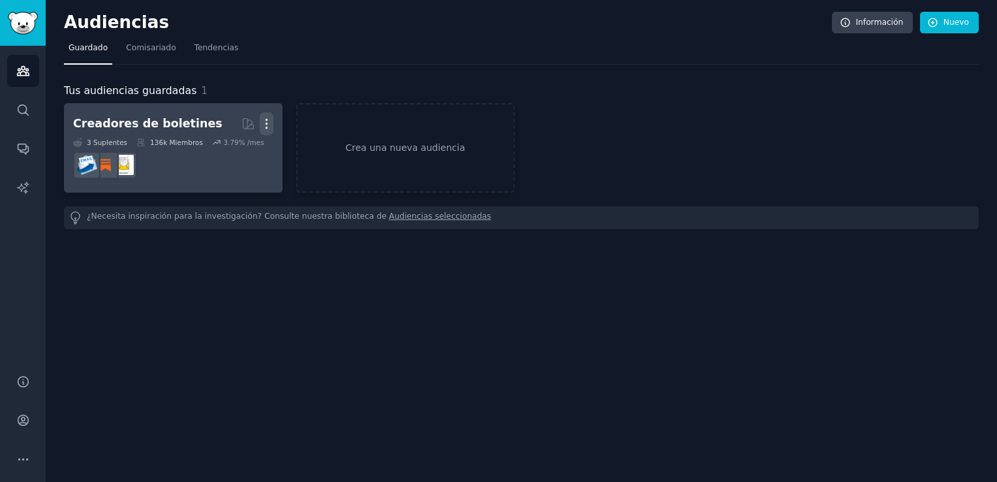
click at [269, 121] on icon "button" at bounding box center [267, 124] width 14 height 14
click at [236, 155] on p "Borrar" at bounding box center [231, 151] width 29 height 14
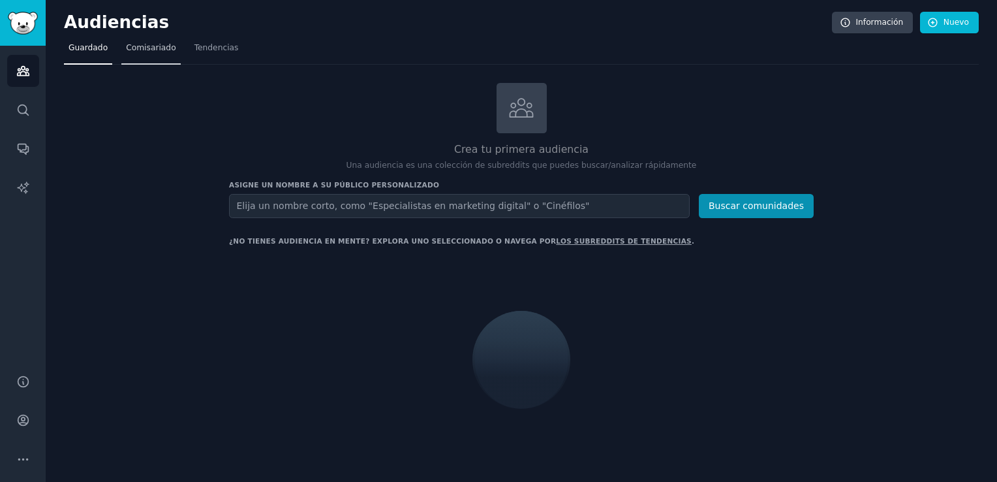
click at [155, 54] on link "Comisariado" at bounding box center [150, 51] width 59 height 27
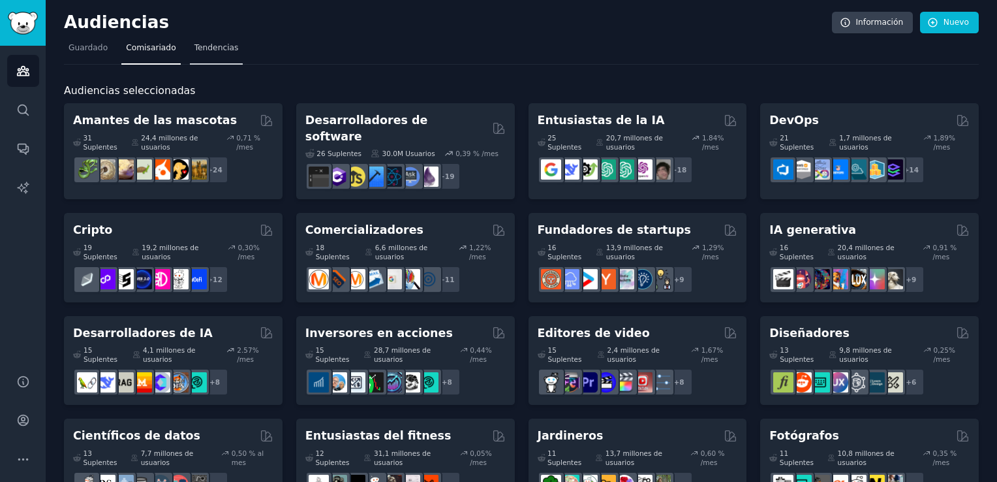
click at [209, 54] on link "Tendencias" at bounding box center [217, 51] width 54 height 27
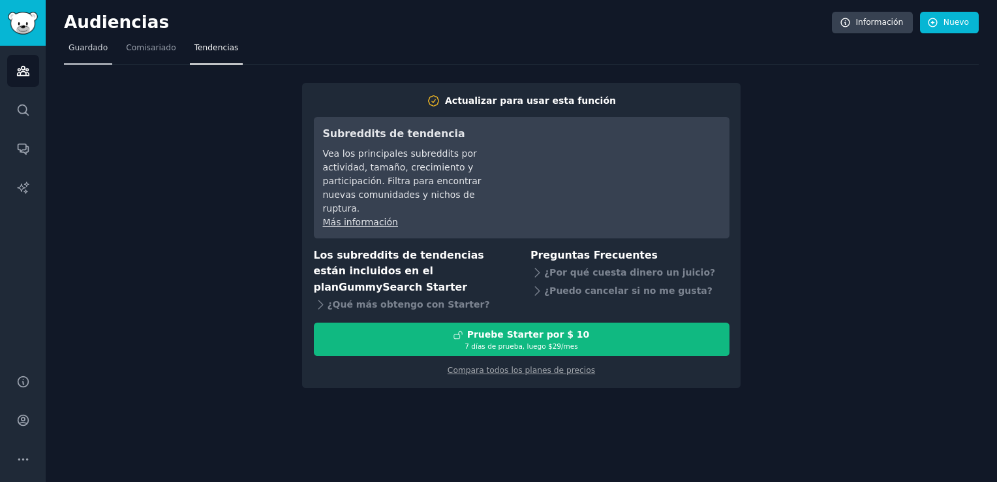
click at [84, 51] on span "Guardado" at bounding box center [88, 48] width 39 height 12
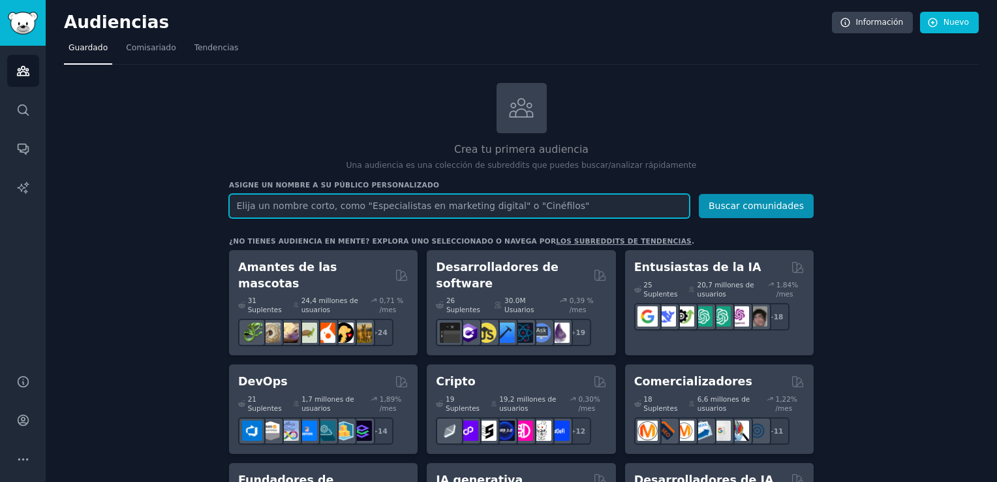
click at [314, 201] on input "text" at bounding box center [459, 206] width 461 height 24
paste input "Swap"
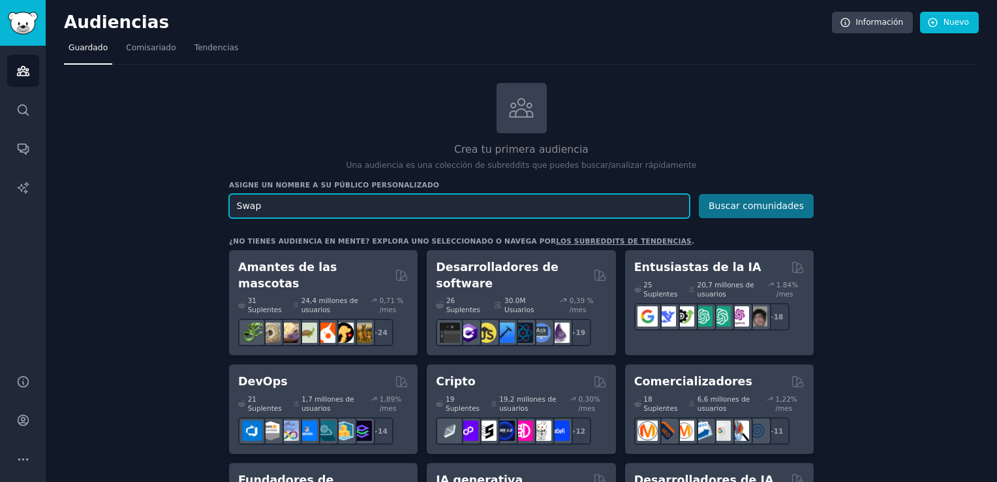
type input "Swap"
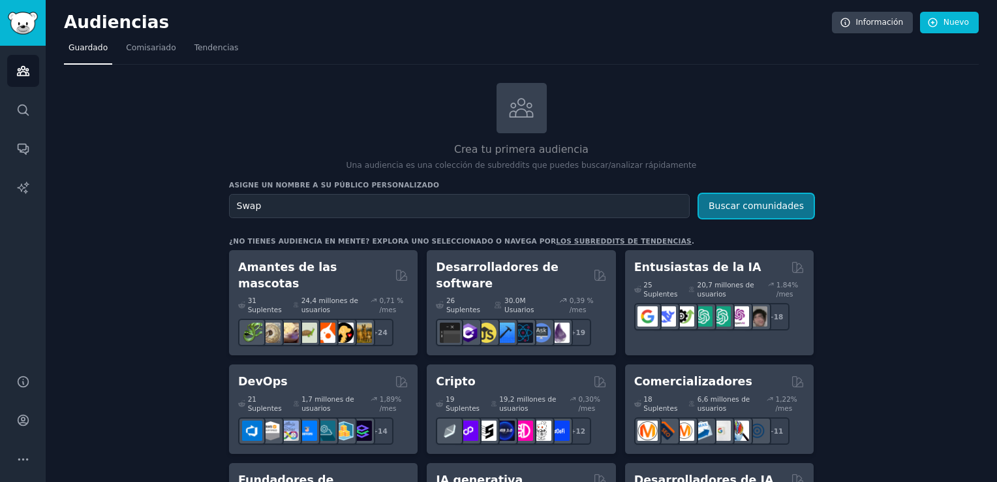
click at [749, 203] on button "Buscar comunidades" at bounding box center [756, 206] width 115 height 24
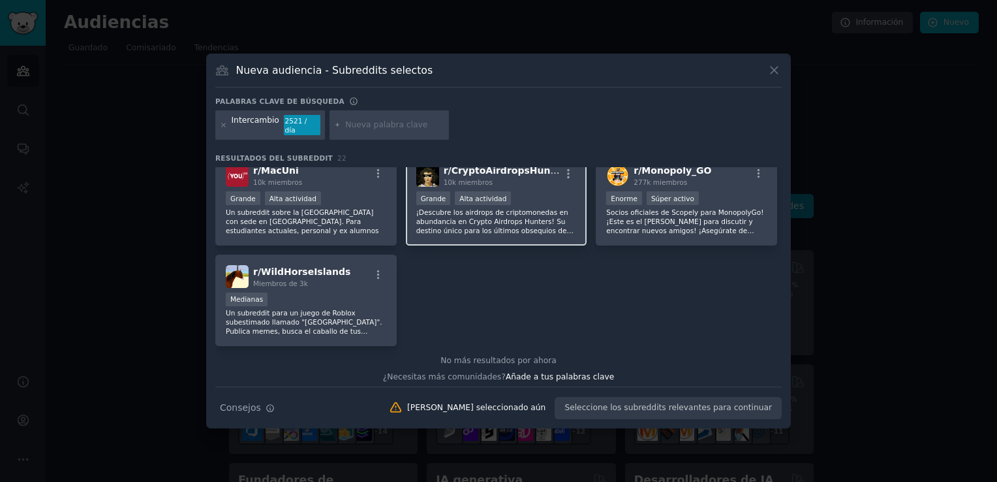
scroll to position [620, 0]
click at [775, 74] on icon at bounding box center [774, 70] width 7 height 7
